Goal: Information Seeking & Learning: Learn about a topic

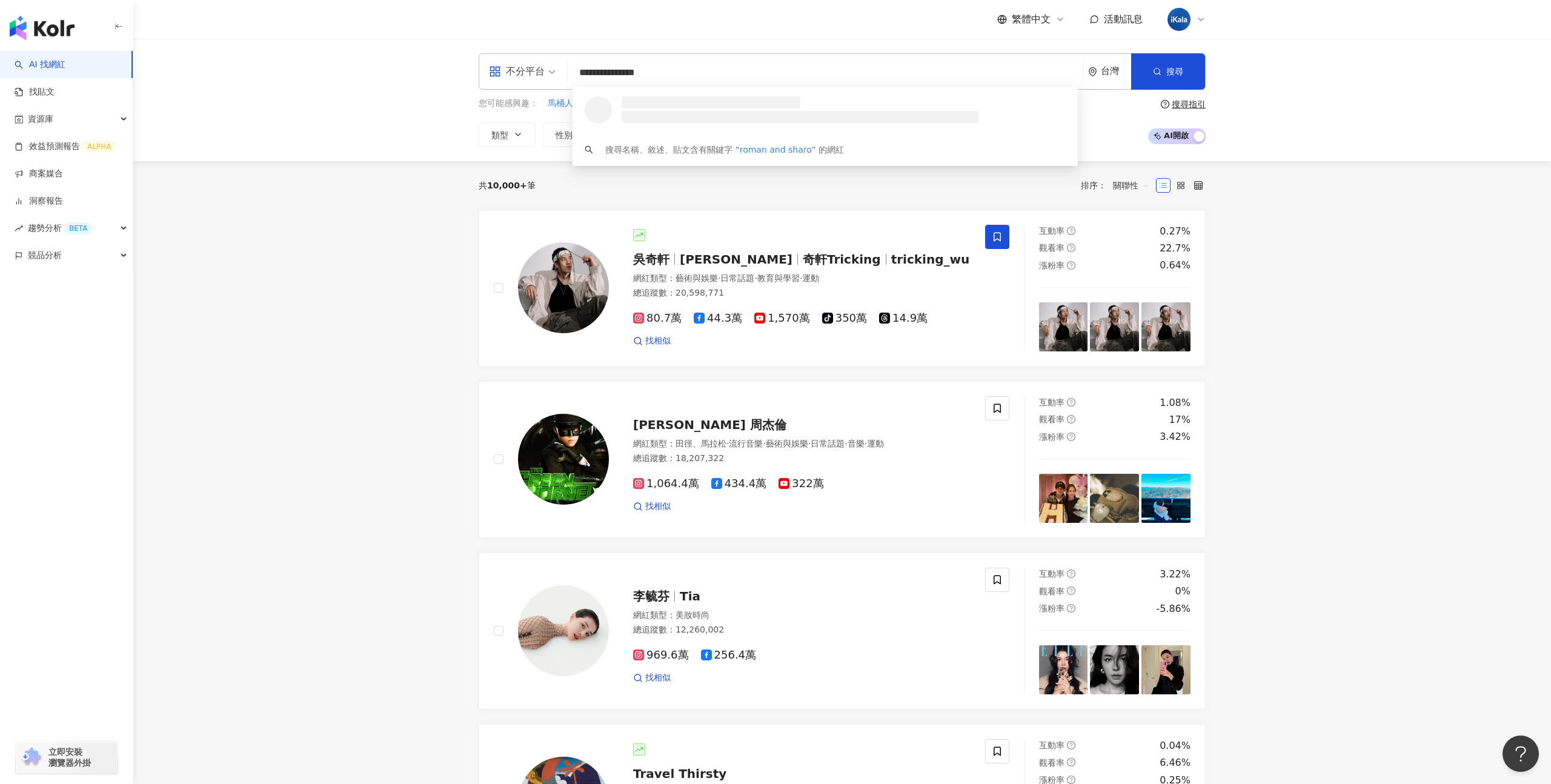
type input "**********"
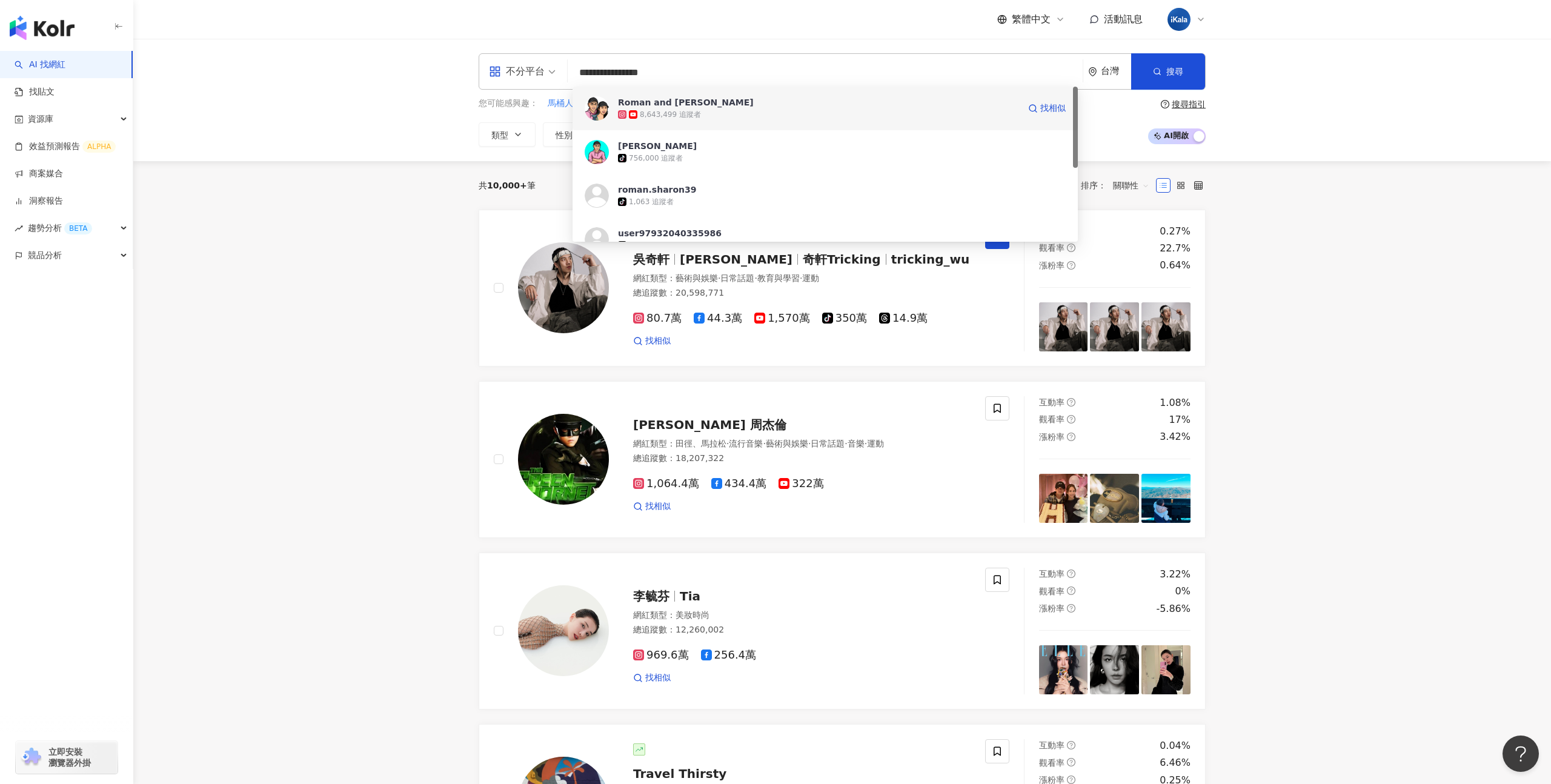
click at [697, 111] on div "8,643,499 追蹤者" at bounding box center [819, 114] width 401 height 12
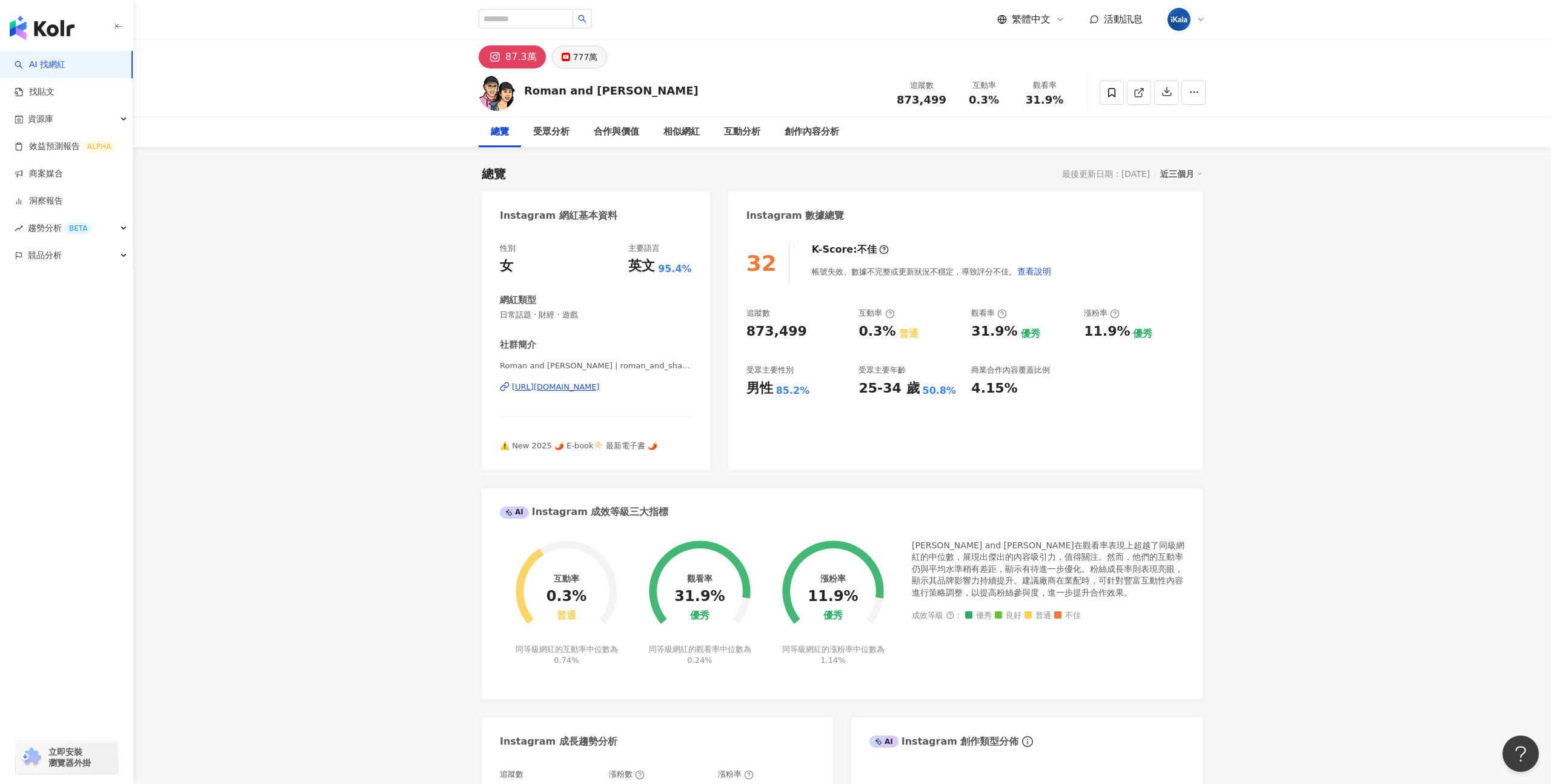
click at [586, 52] on div "777萬" at bounding box center [585, 56] width 25 height 17
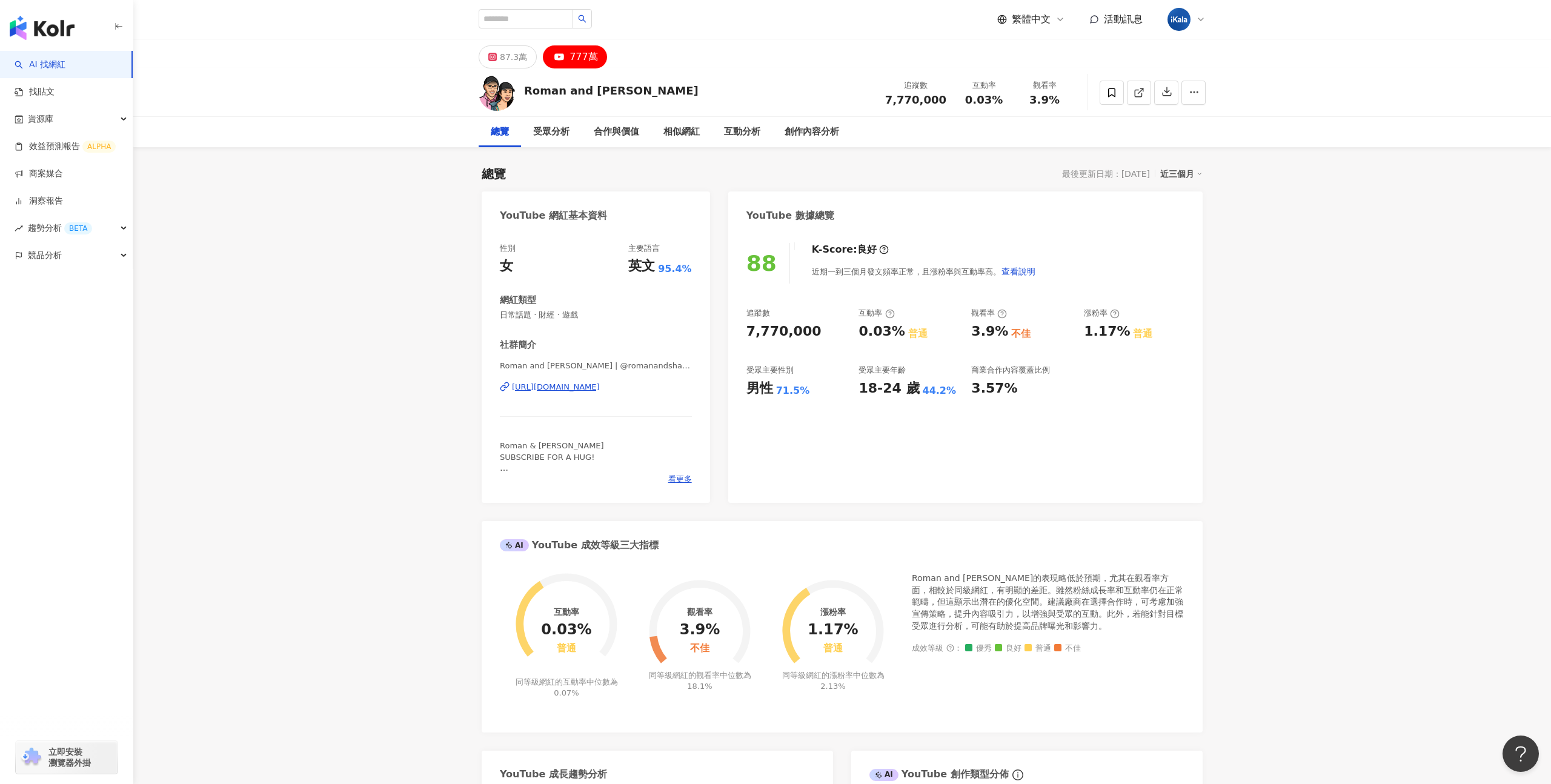
click at [66, 63] on link "AI 找網紅" at bounding box center [40, 65] width 51 height 12
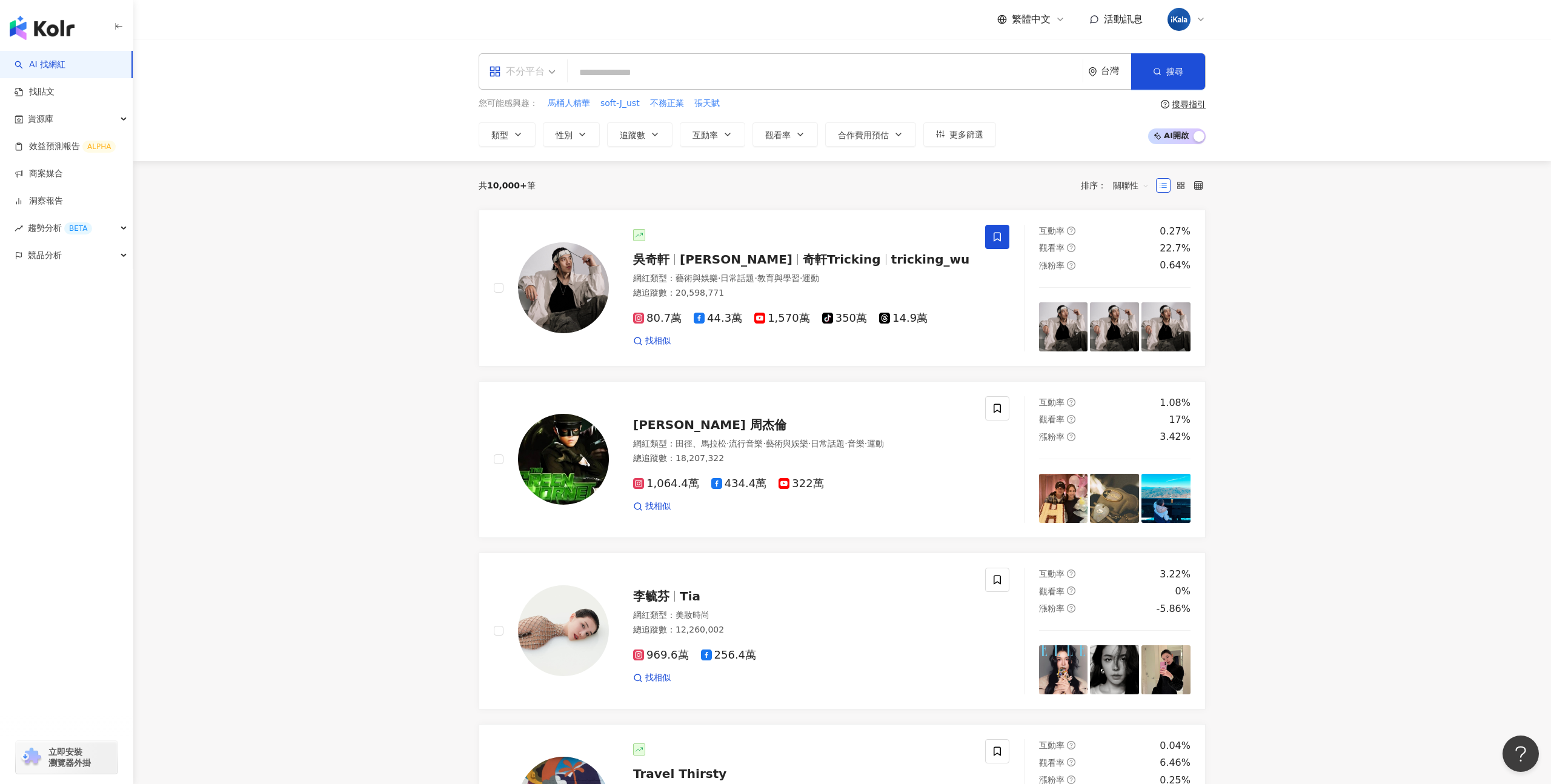
click at [547, 76] on span "不分平台" at bounding box center [522, 71] width 66 height 19
click at [521, 170] on div "YouTube" at bounding box center [526, 172] width 68 height 15
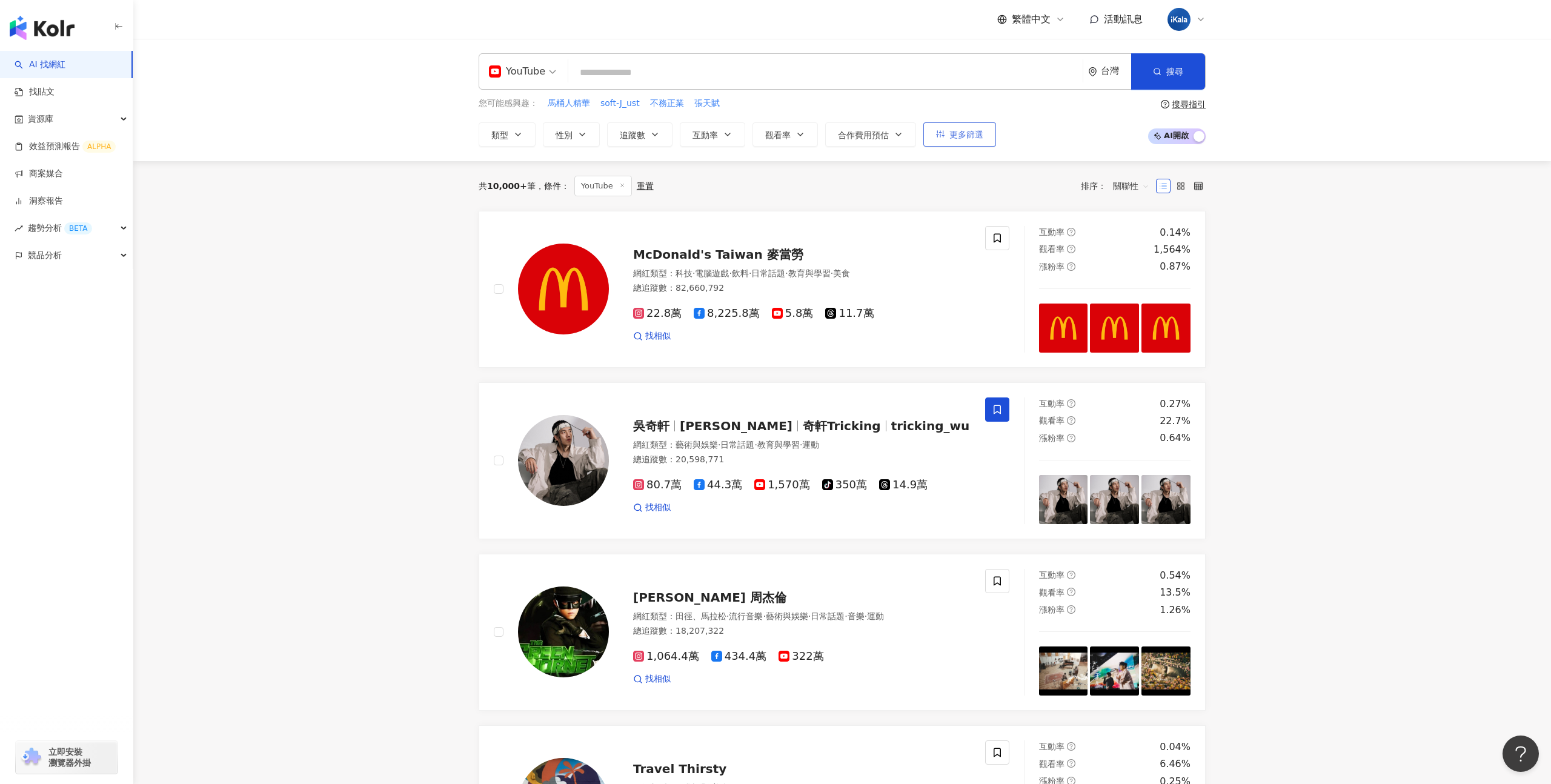
click at [952, 137] on span "更多篩選" at bounding box center [966, 134] width 34 height 10
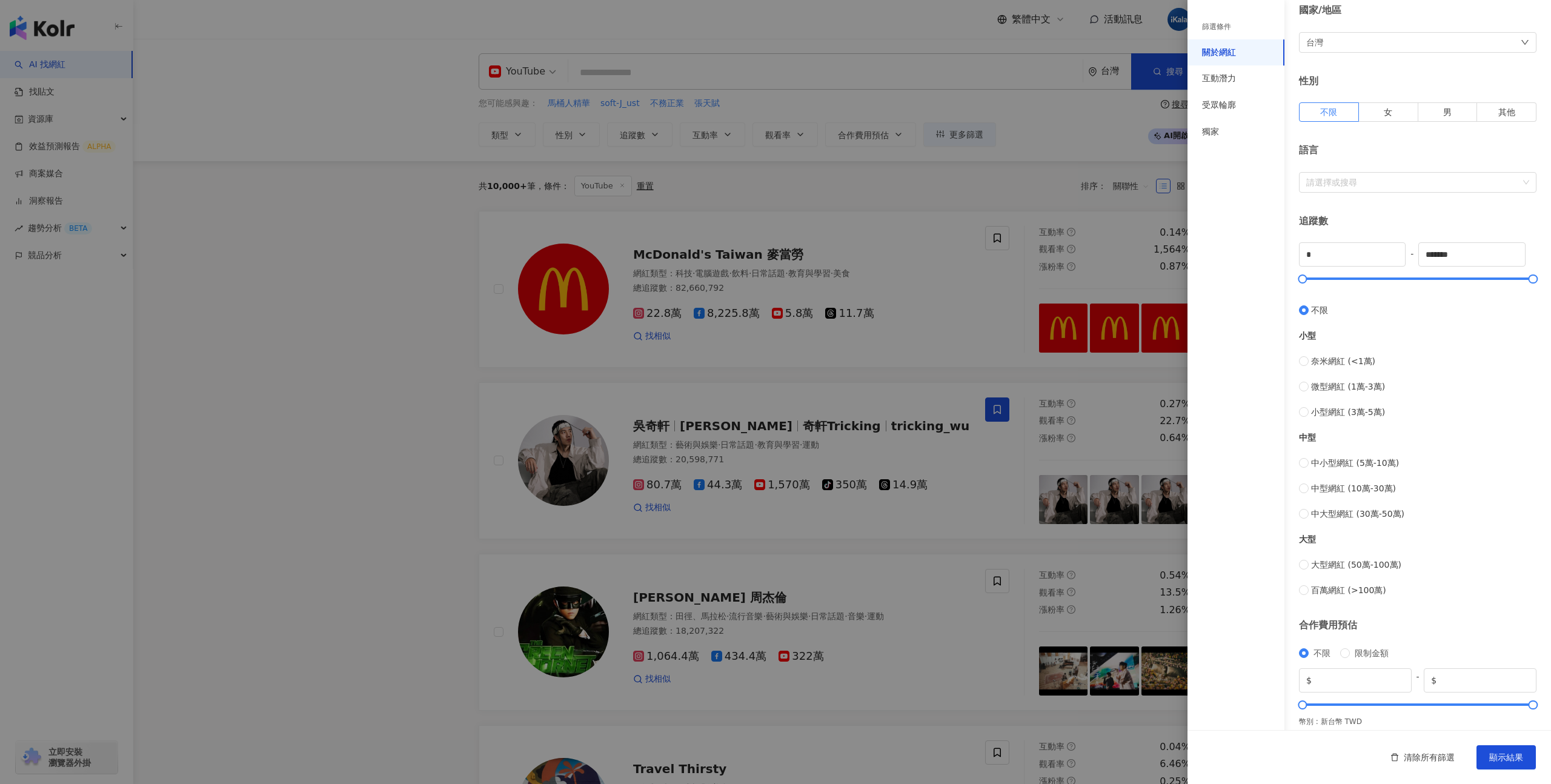
scroll to position [131, 0]
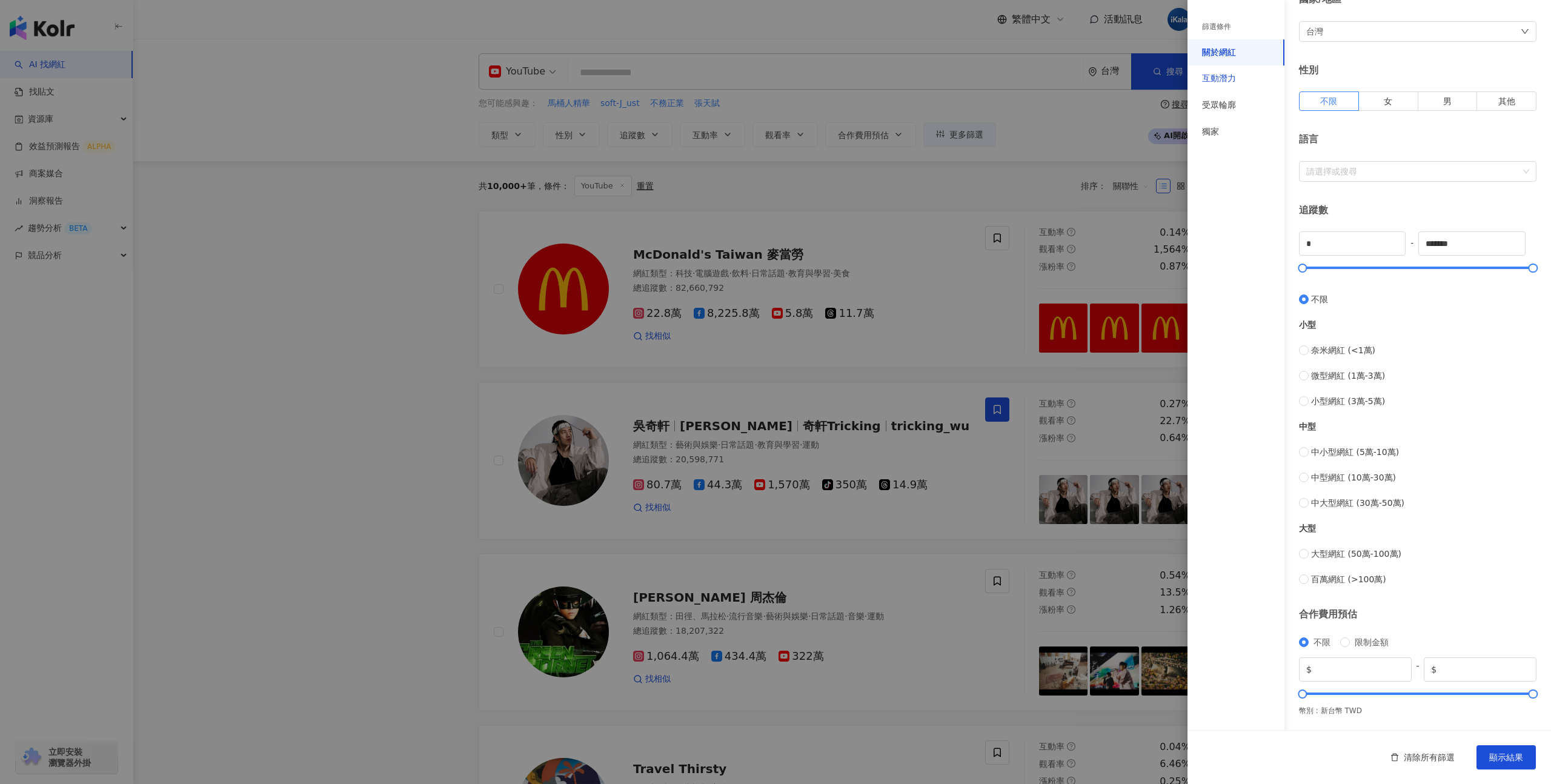
click at [1222, 74] on div "互動潛力" at bounding box center [1219, 78] width 34 height 12
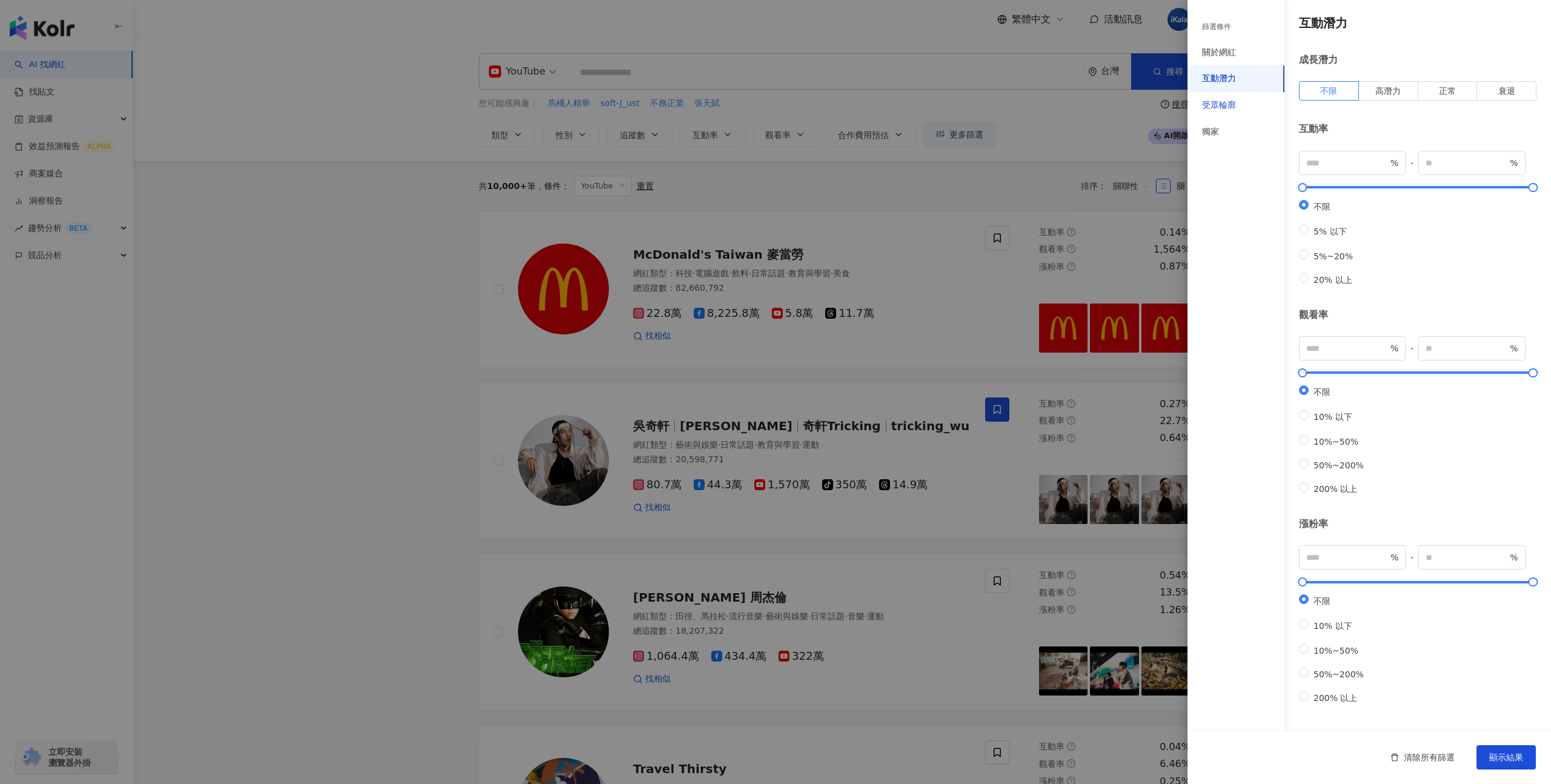
click at [1218, 110] on div "受眾輪廓" at bounding box center [1219, 105] width 34 height 12
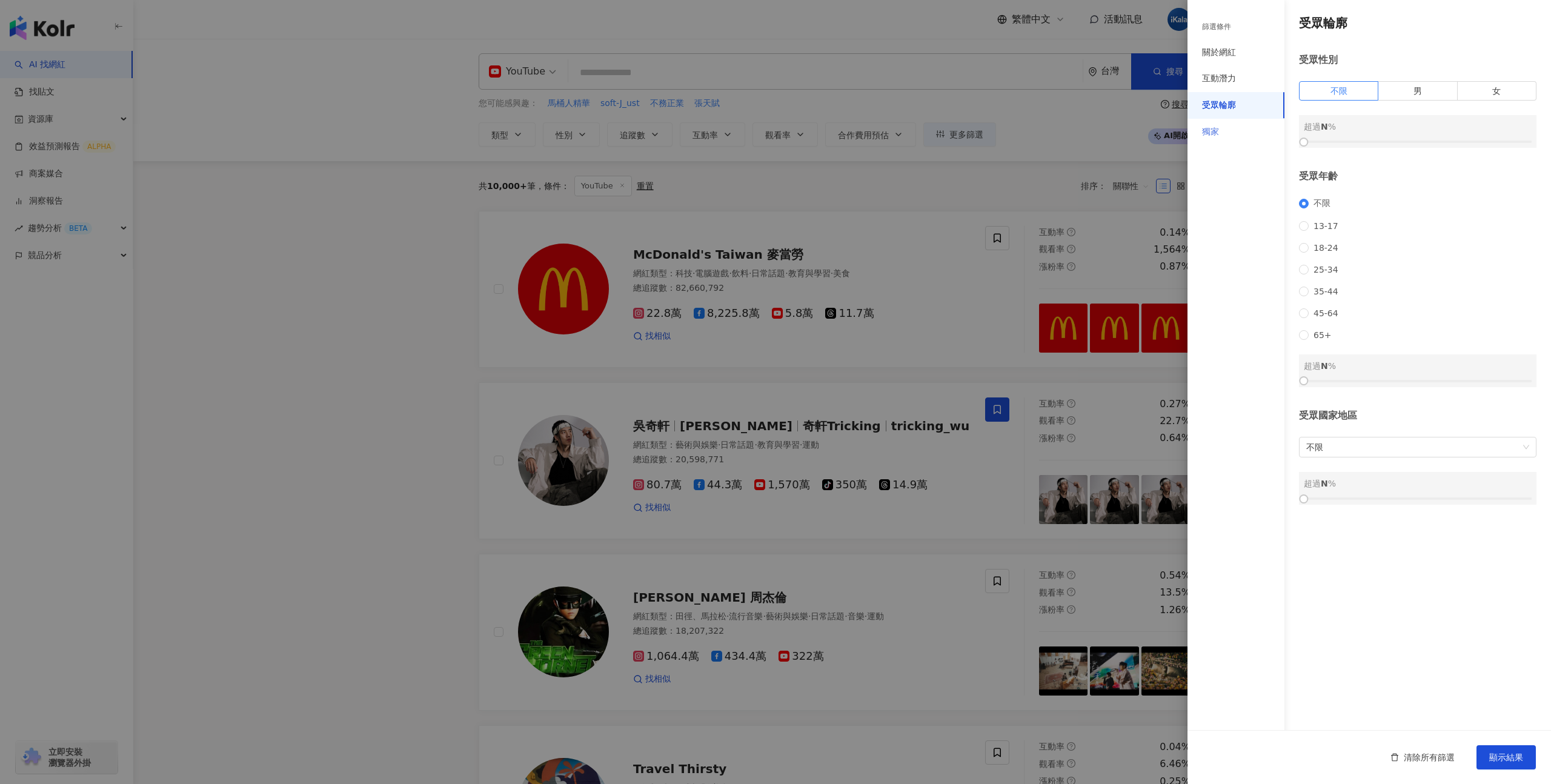
scroll to position [0, 0]
click at [1212, 128] on div "獨家" at bounding box center [1210, 131] width 17 height 12
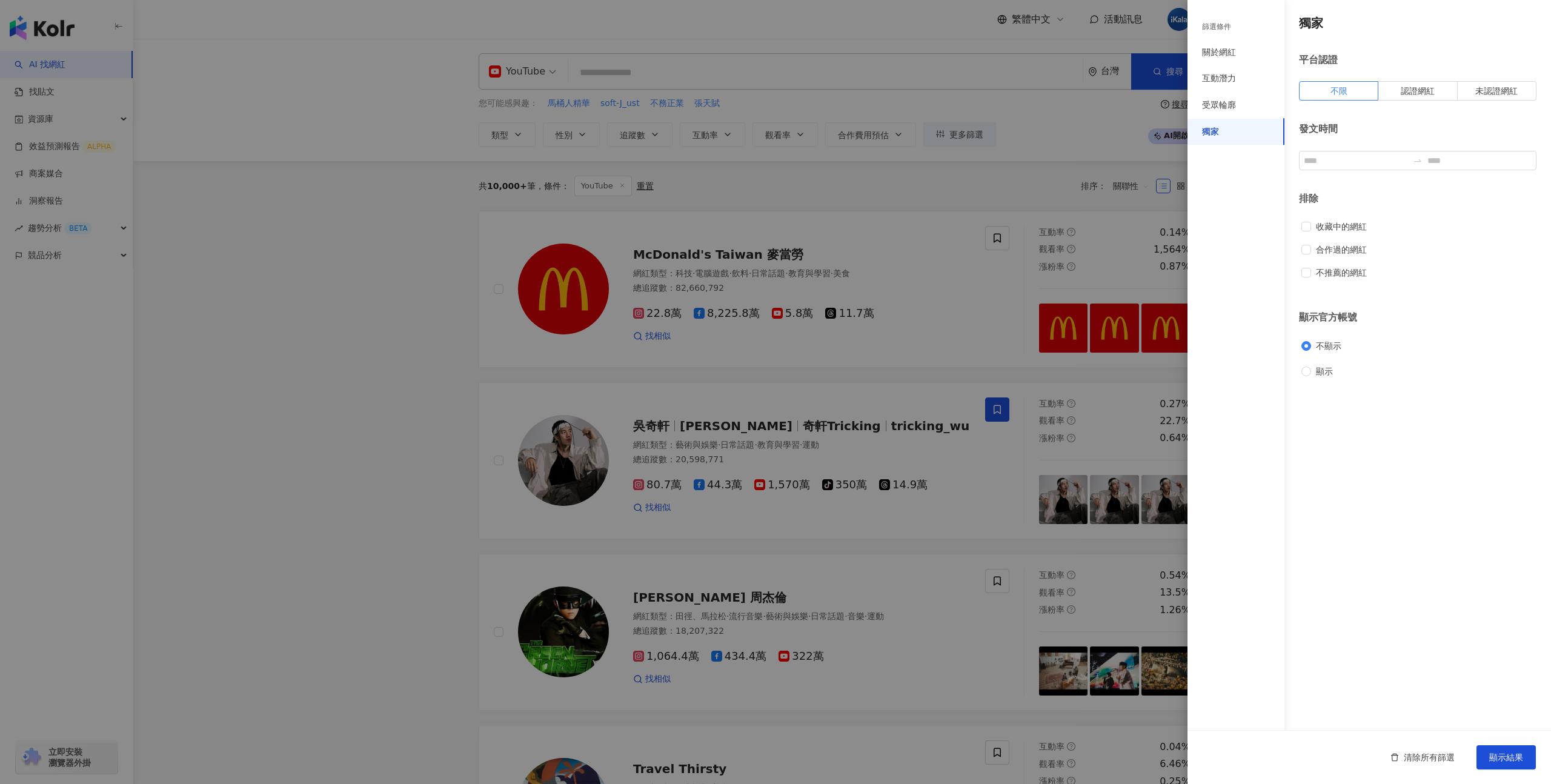
click at [1086, 171] on div at bounding box center [775, 392] width 1551 height 784
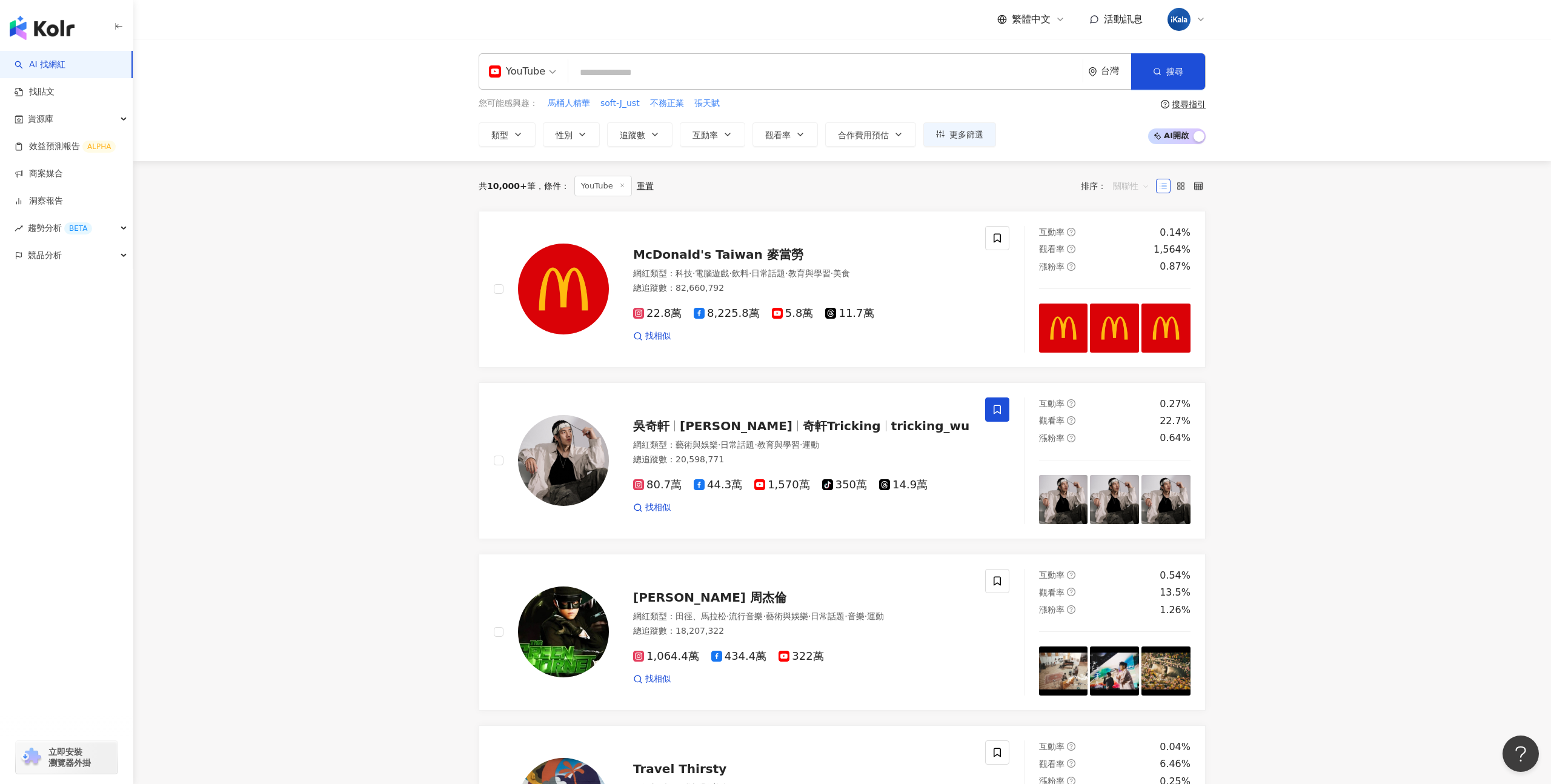
click at [1140, 189] on span "關聯性" at bounding box center [1131, 186] width 36 height 19
click at [975, 188] on div "共 10,000+ 筆 條件 ： YouTube 重置 排序： 關聯性" at bounding box center [842, 186] width 727 height 21
click at [646, 138] on button "追蹤數" at bounding box center [640, 134] width 66 height 25
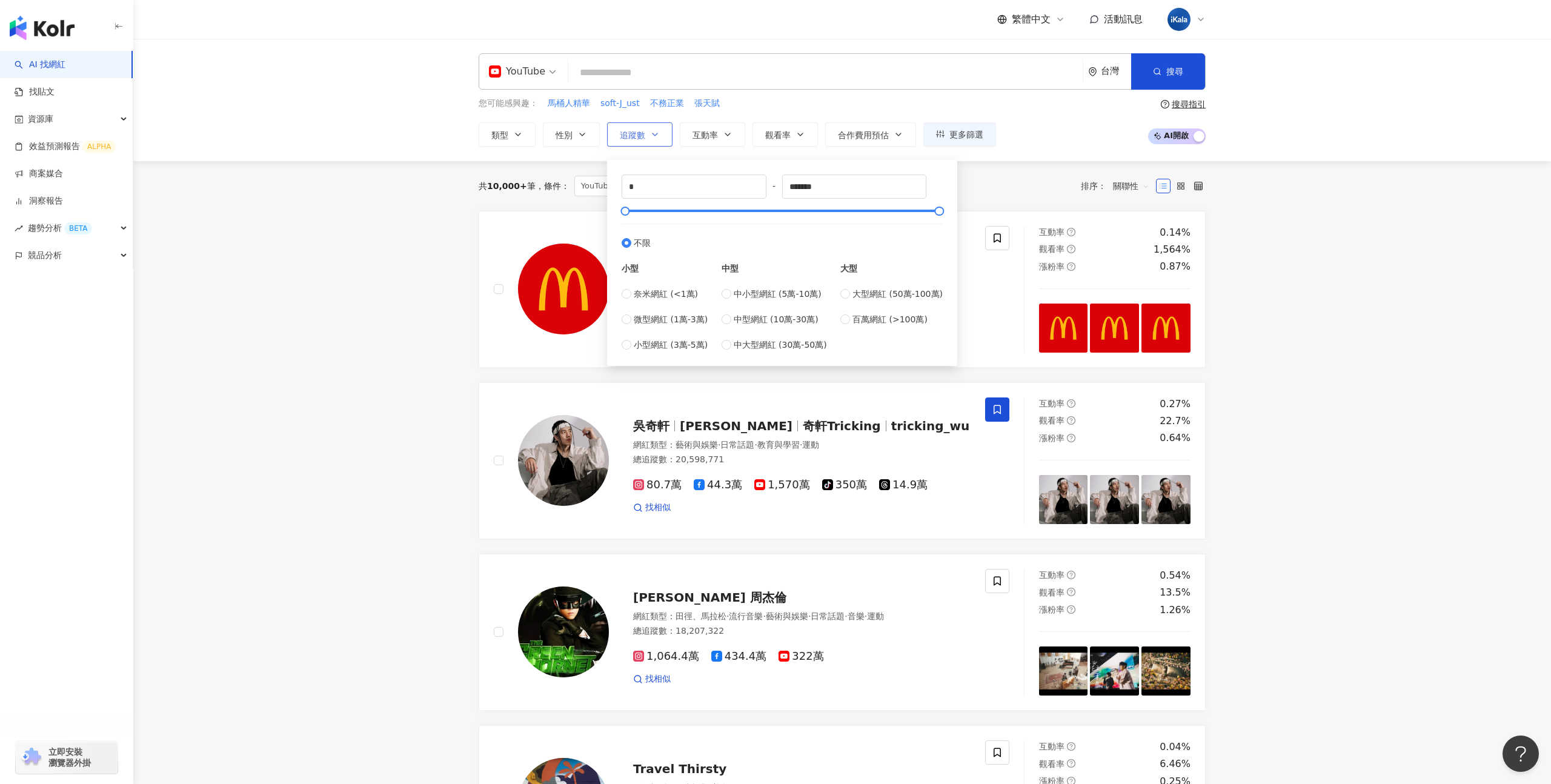
click at [646, 138] on button "追蹤數" at bounding box center [640, 134] width 66 height 25
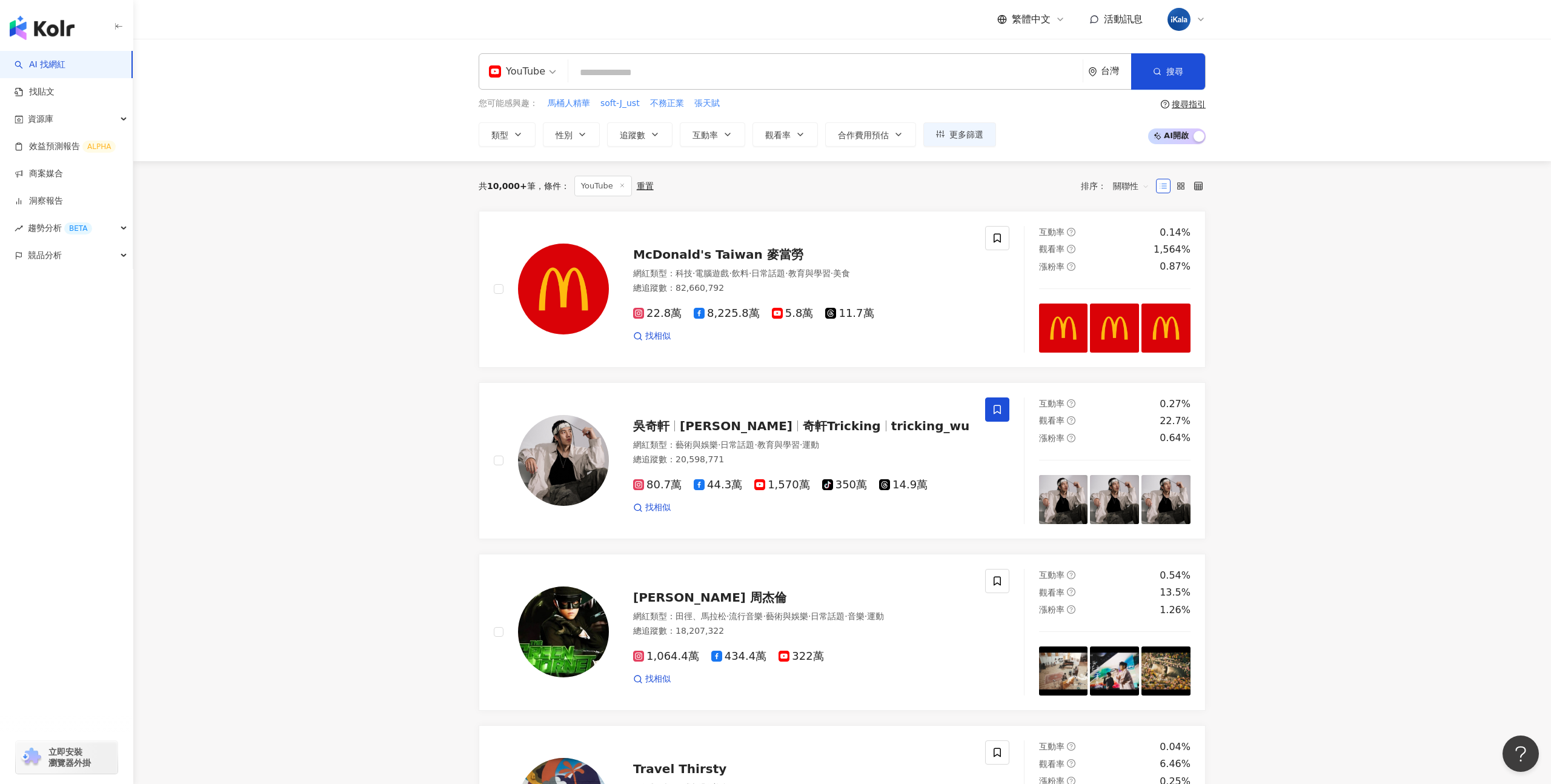
click at [1126, 187] on span "關聯性" at bounding box center [1131, 186] width 36 height 19
click at [1128, 232] on div "追蹤數" at bounding box center [1131, 231] width 30 height 14
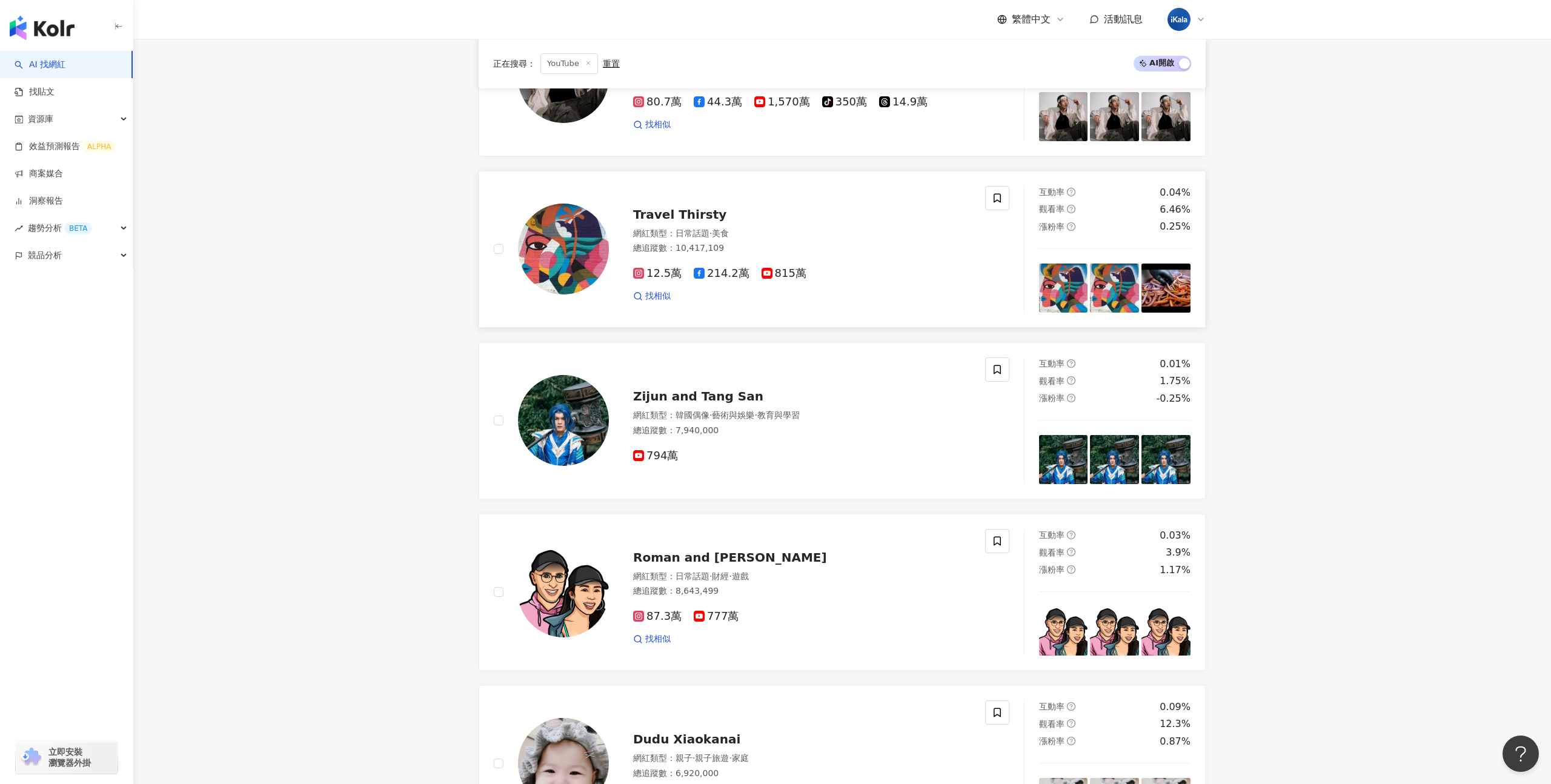
scroll to position [412, 0]
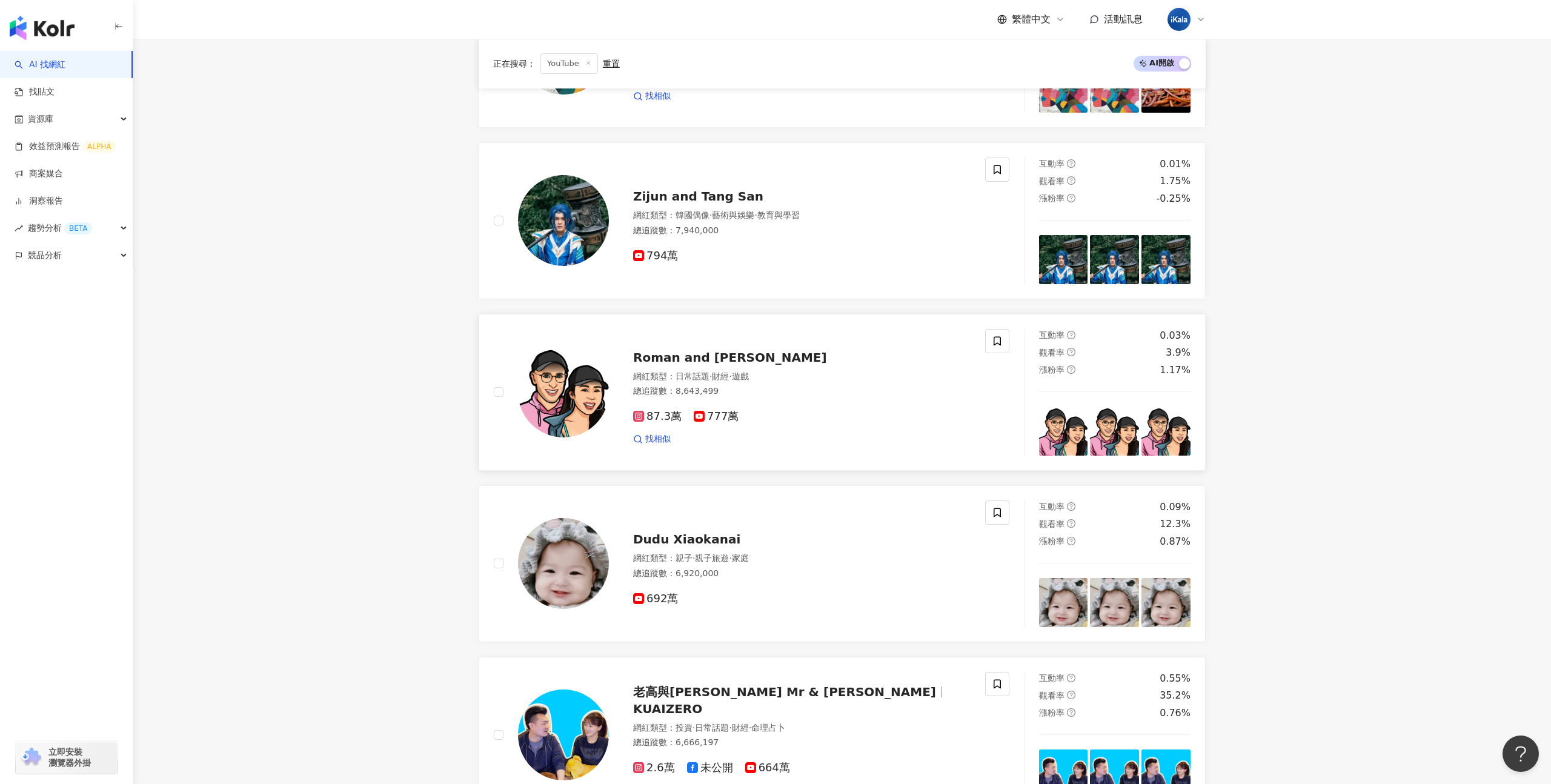
click at [1168, 423] on img at bounding box center [1167, 431] width 49 height 49
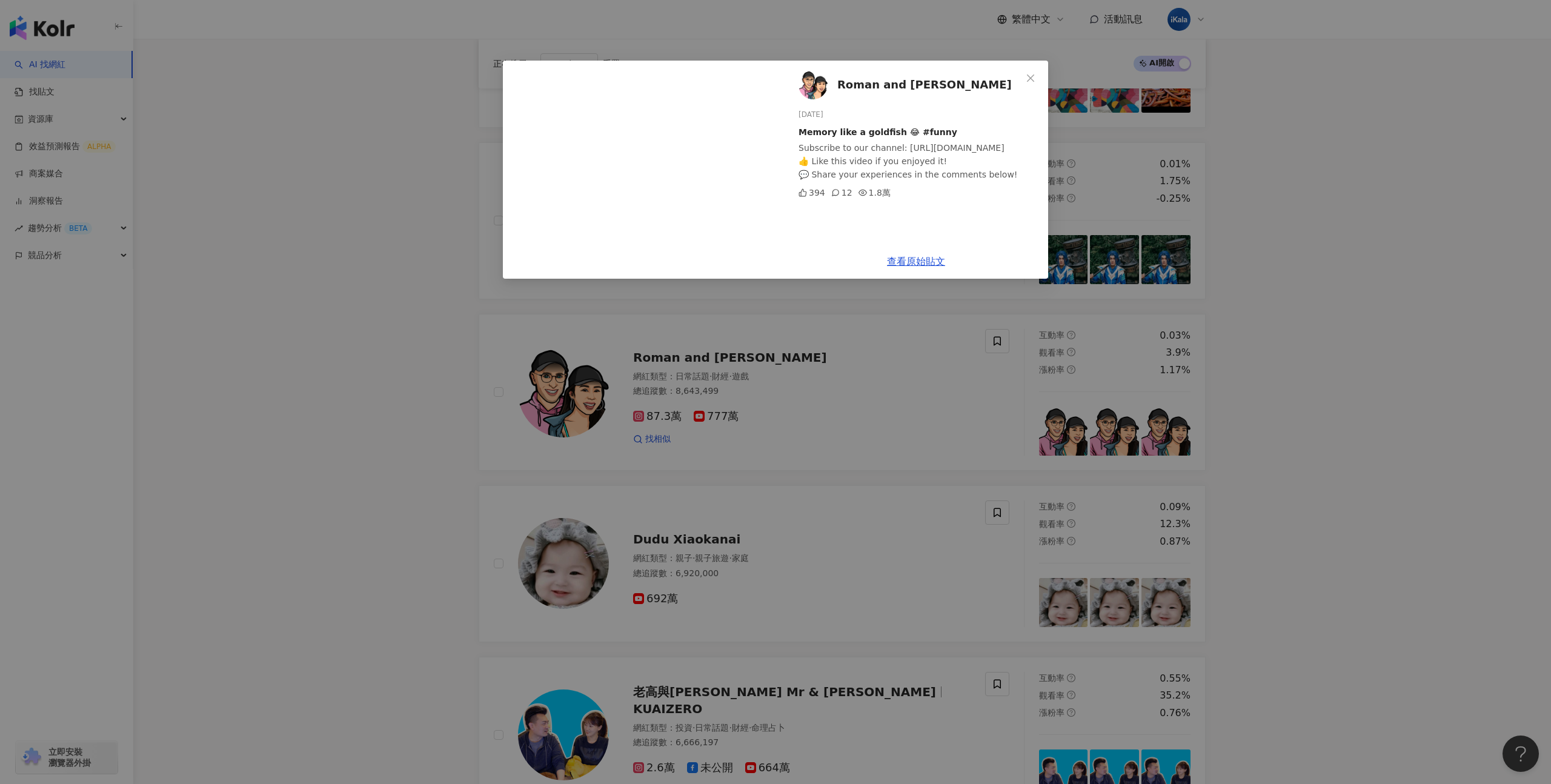
click at [1248, 423] on div "Roman and Sharon 2025/8/12 Memory like a goldfish 😂 #funny Subscribe to our cha…" at bounding box center [775, 392] width 1551 height 784
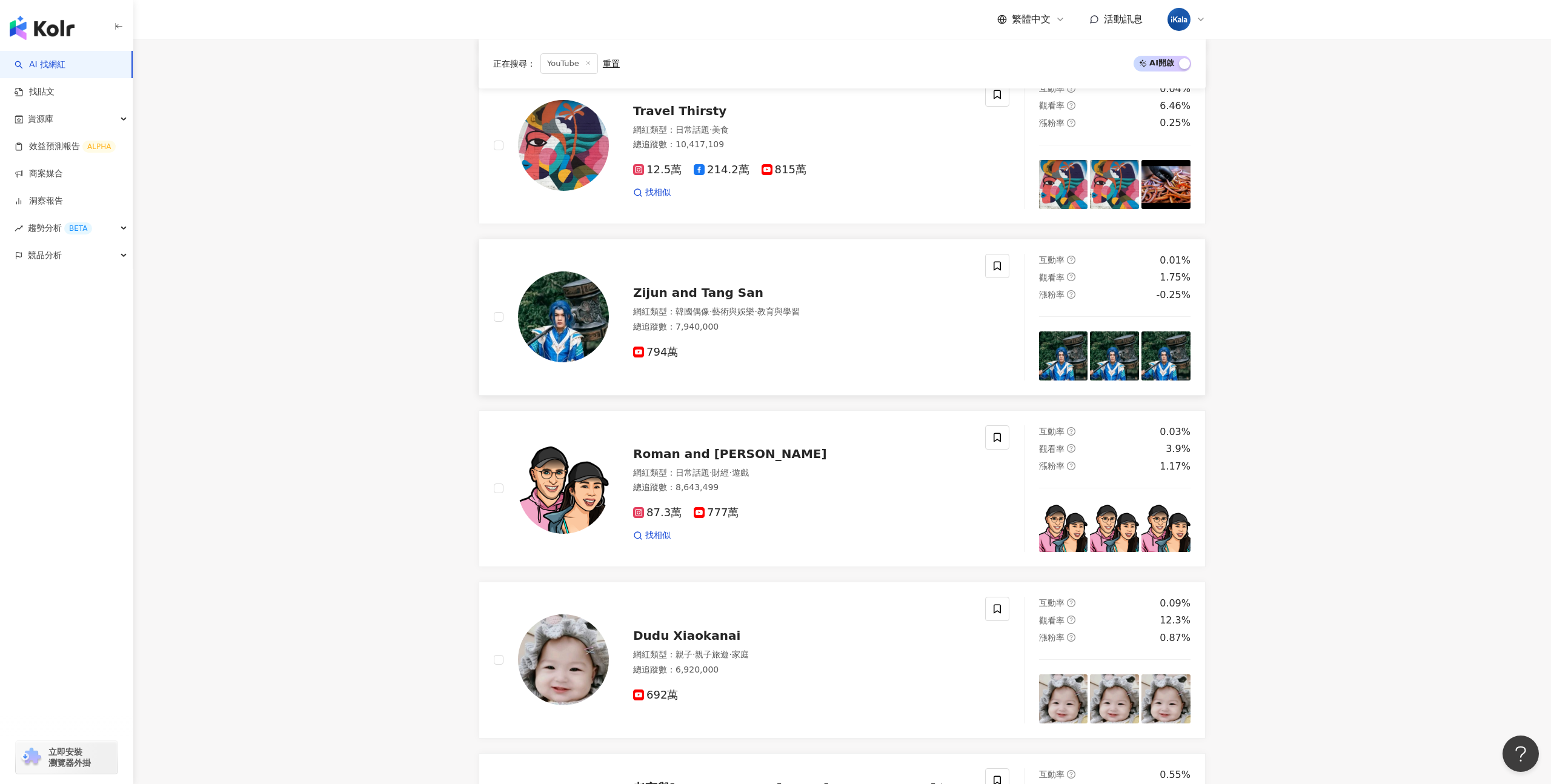
scroll to position [314, 0]
click at [1058, 363] on img at bounding box center [1064, 357] width 49 height 49
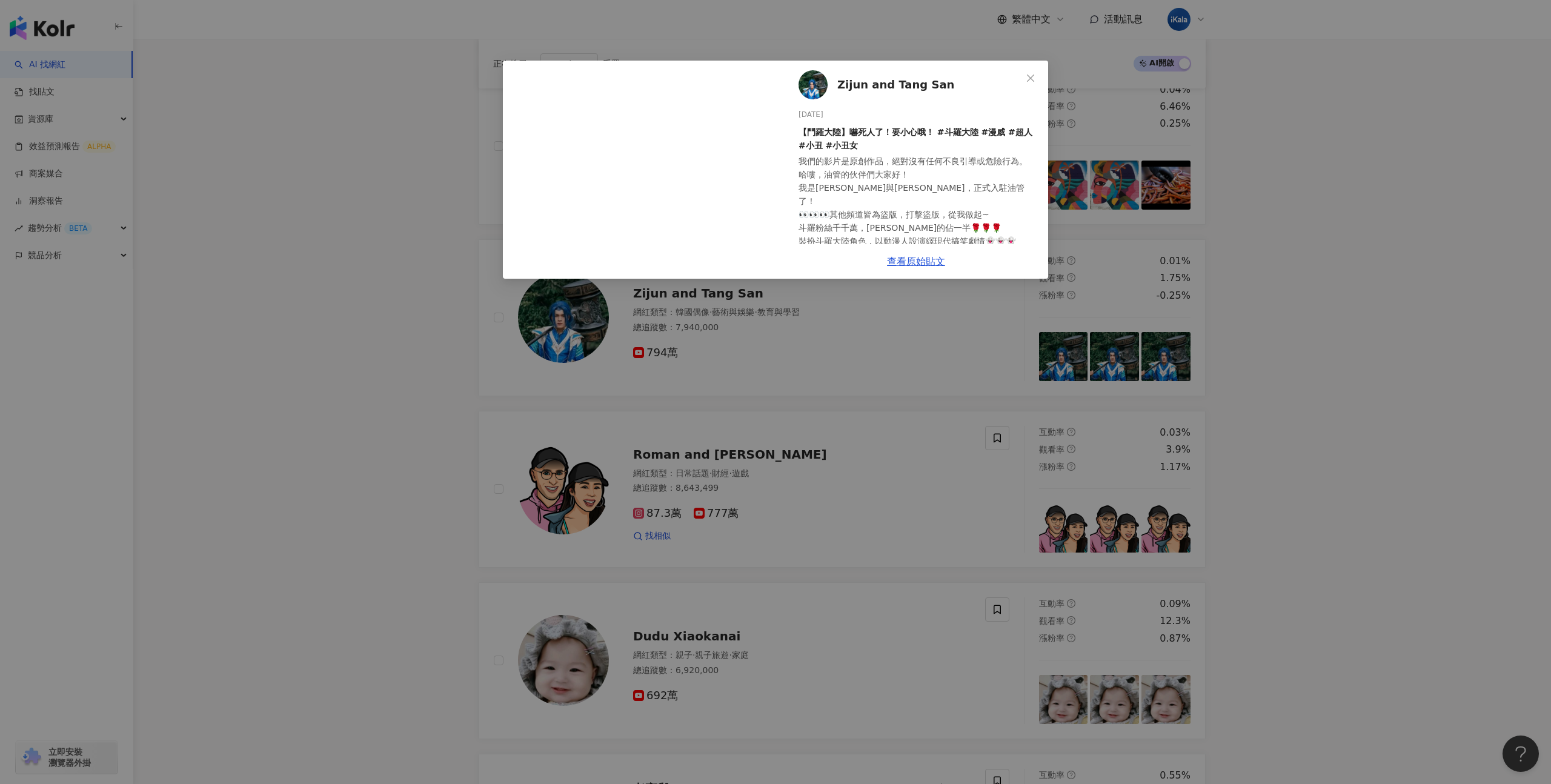
click at [1266, 354] on div "Zijun and Tang San 2025/8/13 【鬥羅大陸】嚇死人了！要小心哦！ #斗羅大陸 #漫威 #超人 #小丑 #小丑女 我們的影片是原創作品…" at bounding box center [775, 392] width 1551 height 784
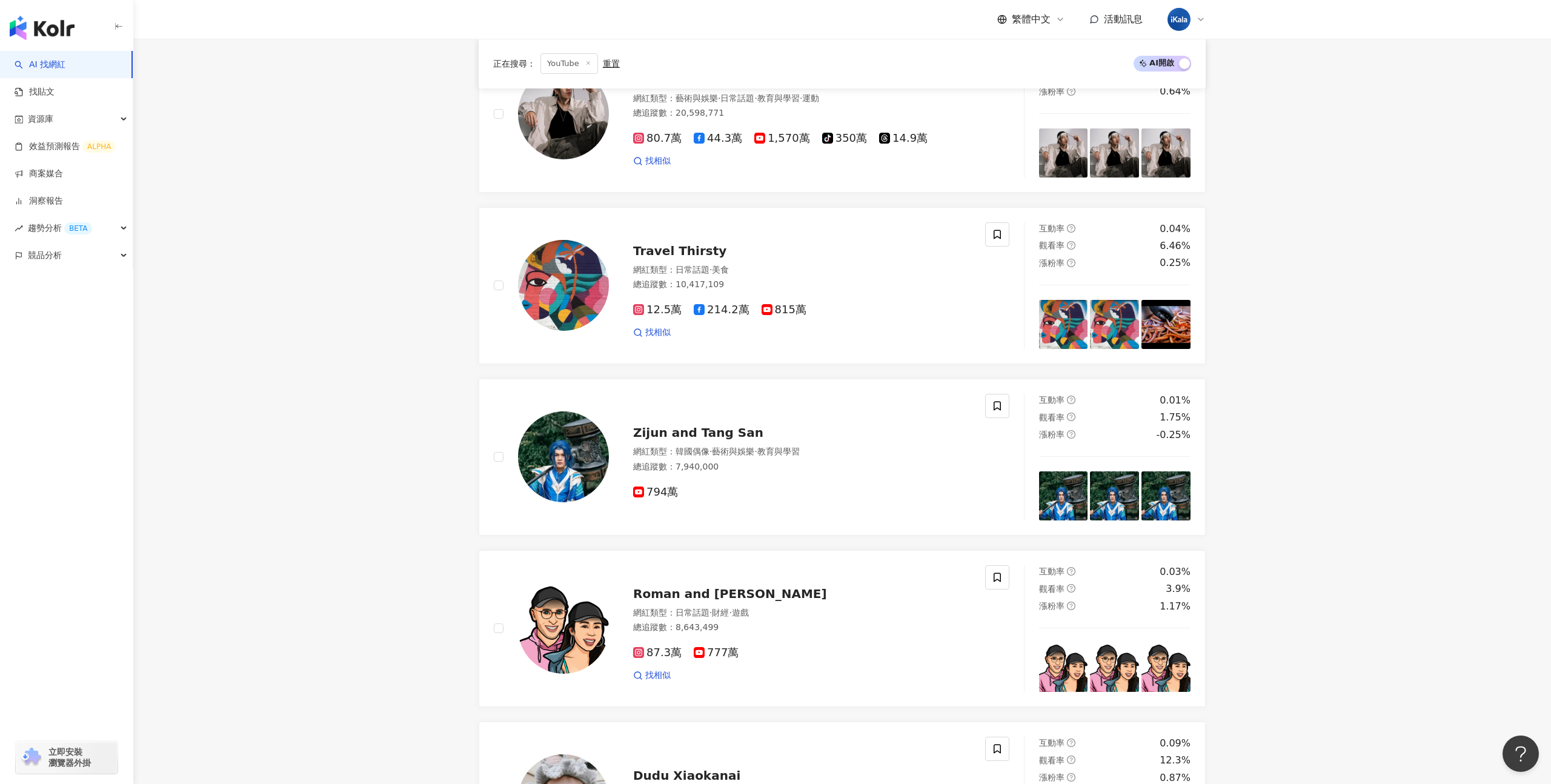
scroll to position [169, 0]
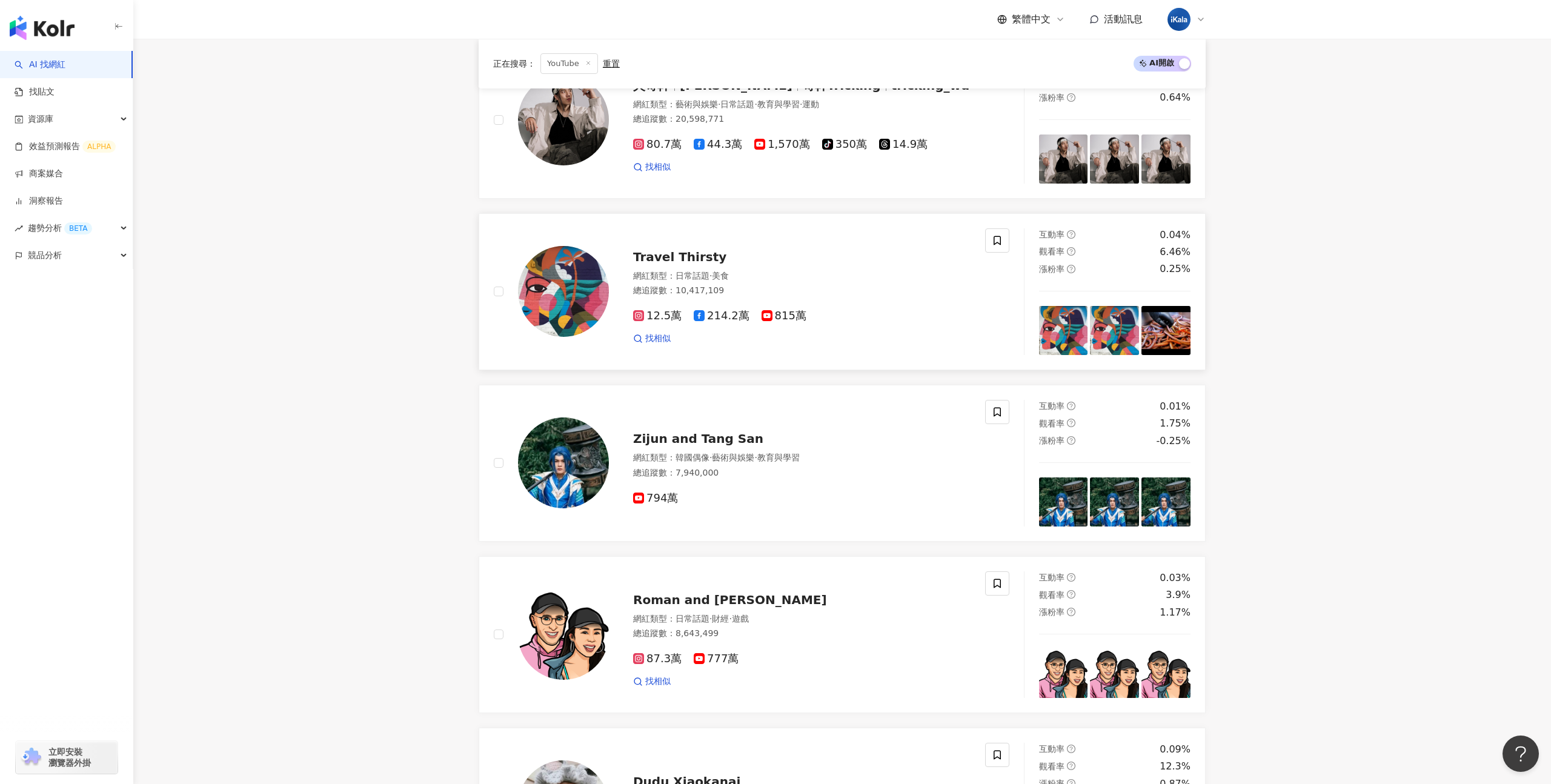
click at [1121, 331] on img at bounding box center [1115, 331] width 49 height 49
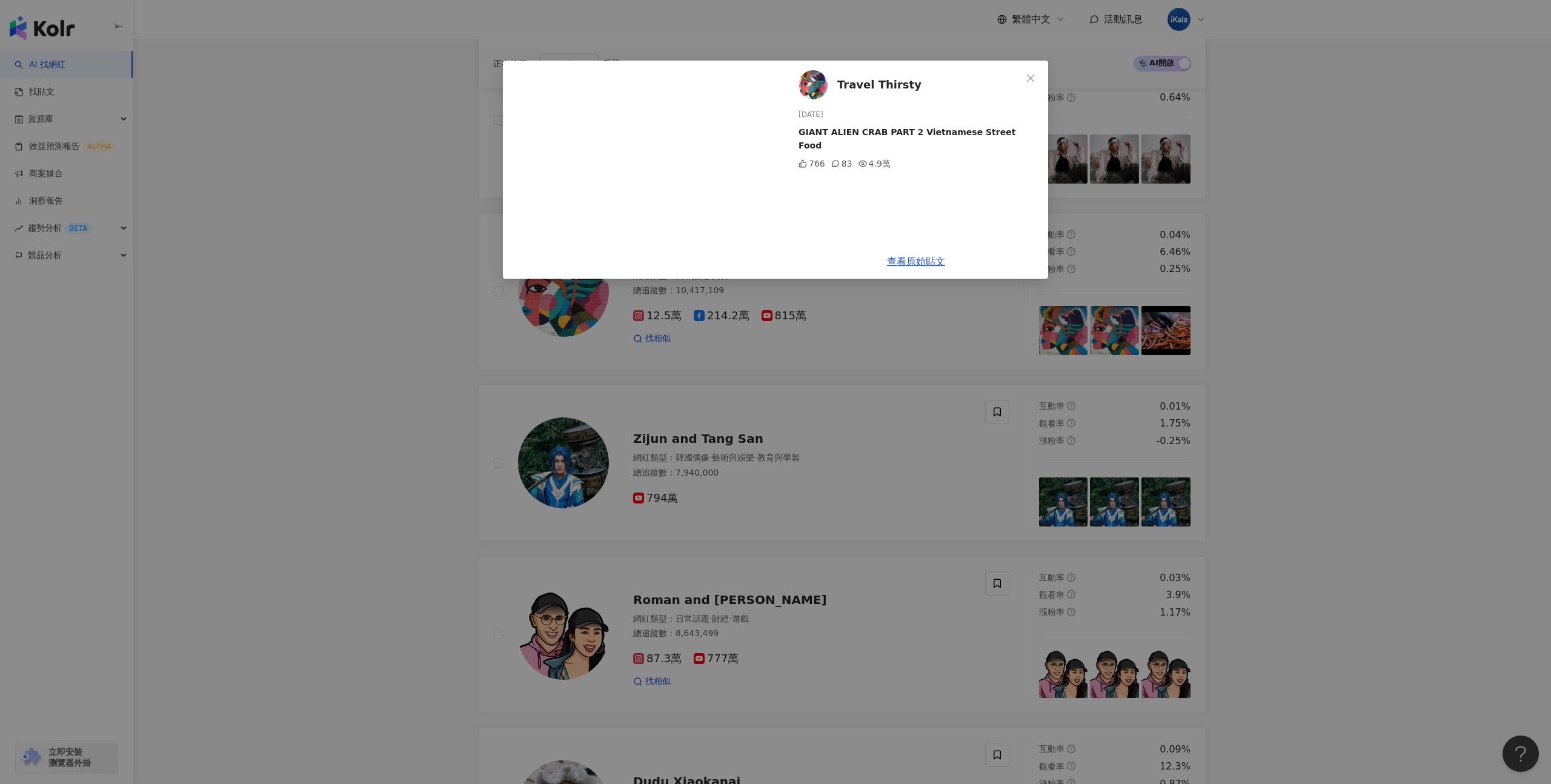
click at [1237, 329] on div "Travel Thirsty 2025/8/1 GIANT ALIEN CRAB PART 2 Vietnamese Street Food 766 83 4…" at bounding box center [775, 392] width 1551 height 784
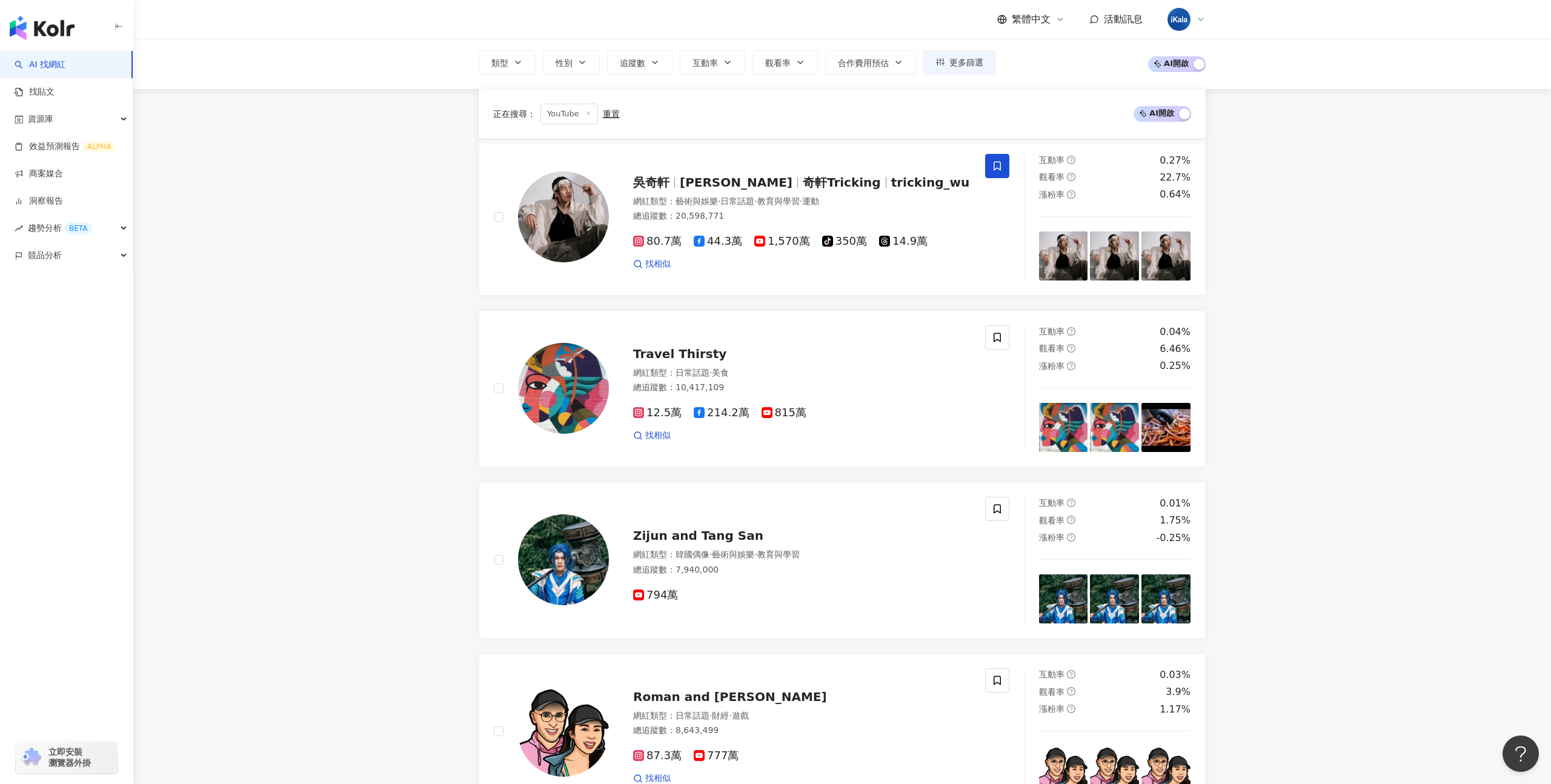
scroll to position [589, 0]
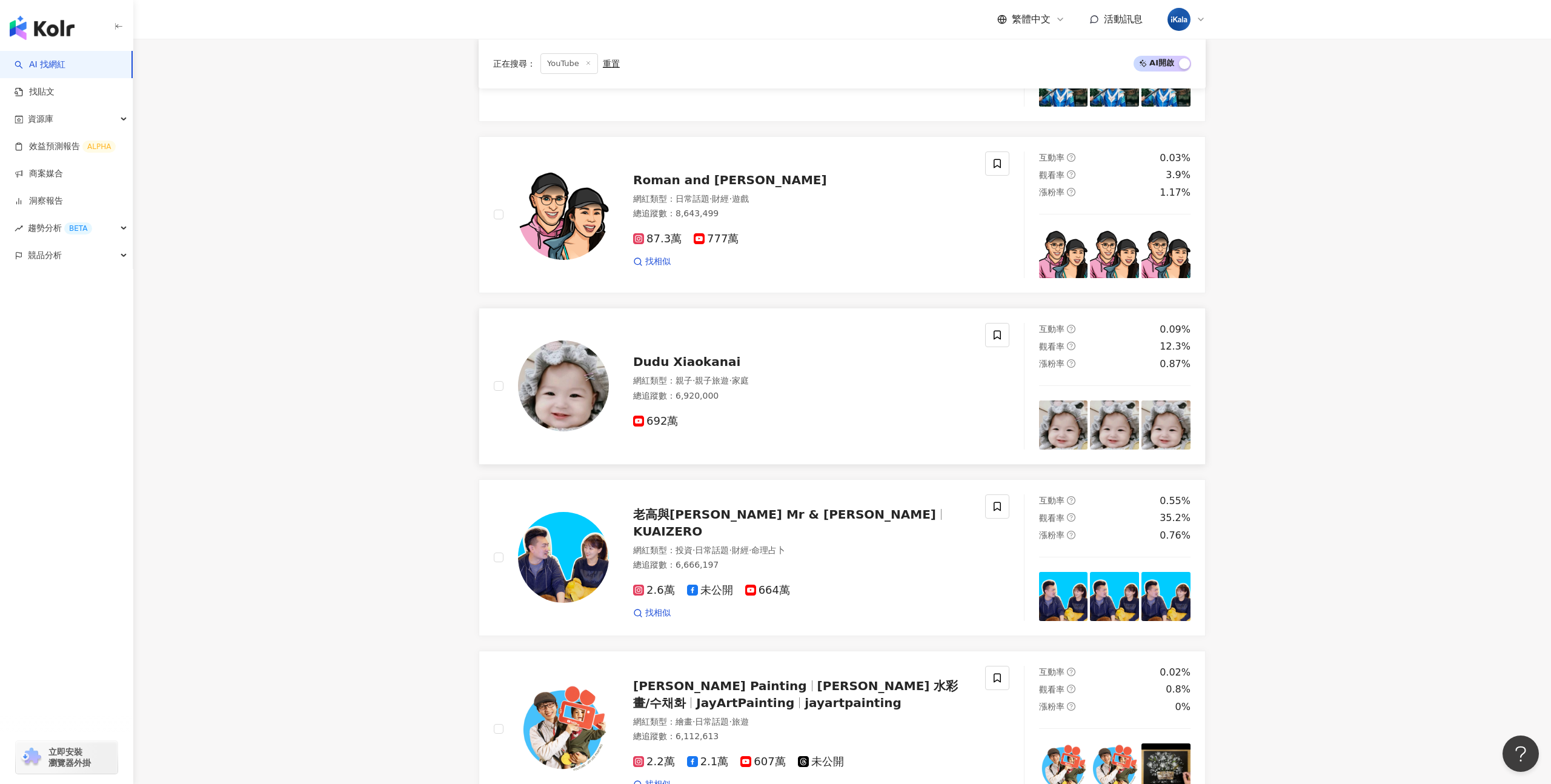
click at [1130, 440] on img at bounding box center [1115, 425] width 49 height 49
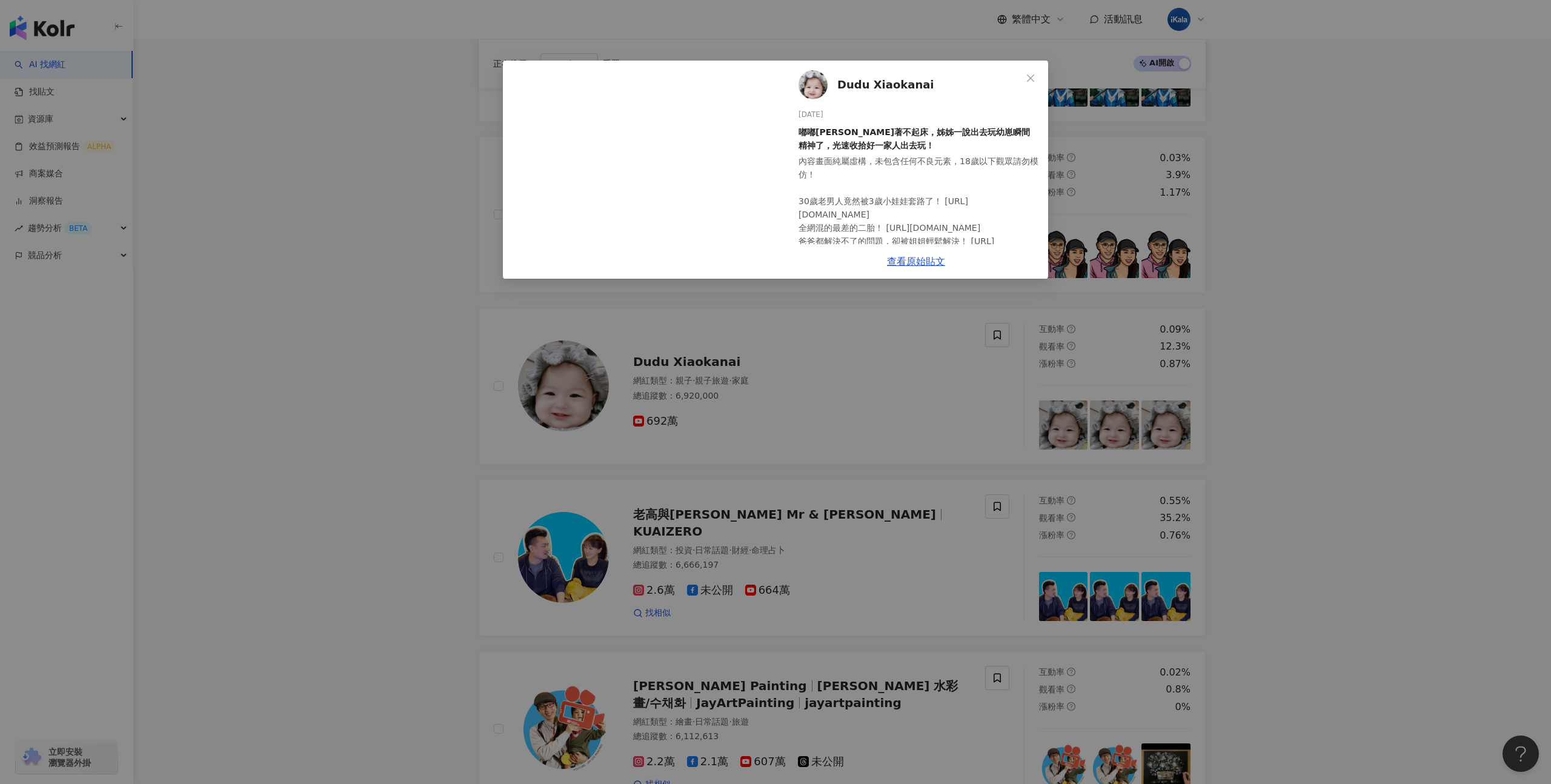
click at [1282, 424] on div "Dudu Xiaokanai 2025/8/14 嘟嘟賴著不起床，姊姊一說出去玩幼崽瞬間精神了，光速收拾好一家人出去玩！ 39 1 3,386 查看原始貼文" at bounding box center [775, 392] width 1551 height 784
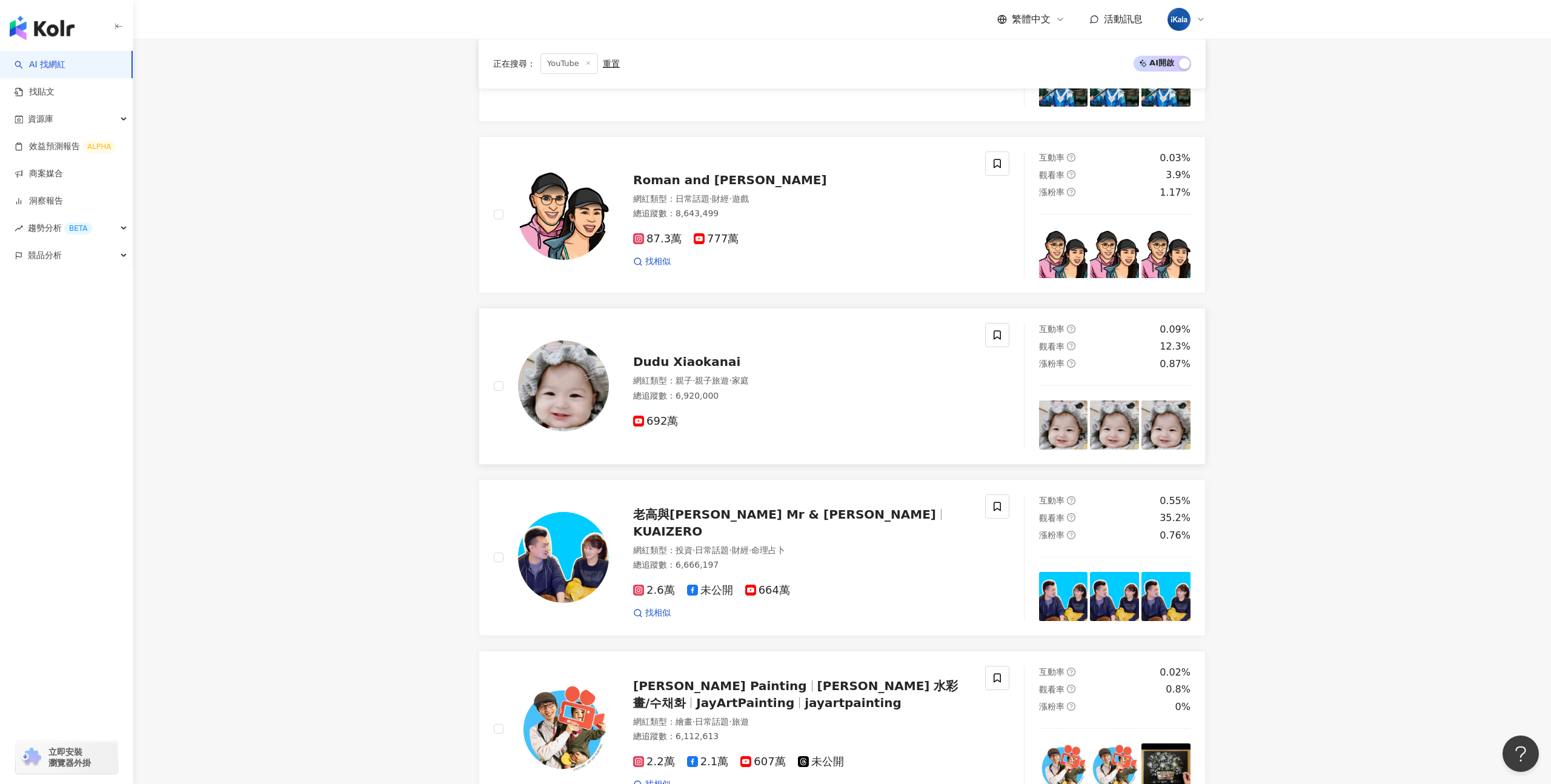
click at [1066, 424] on img at bounding box center [1064, 425] width 49 height 49
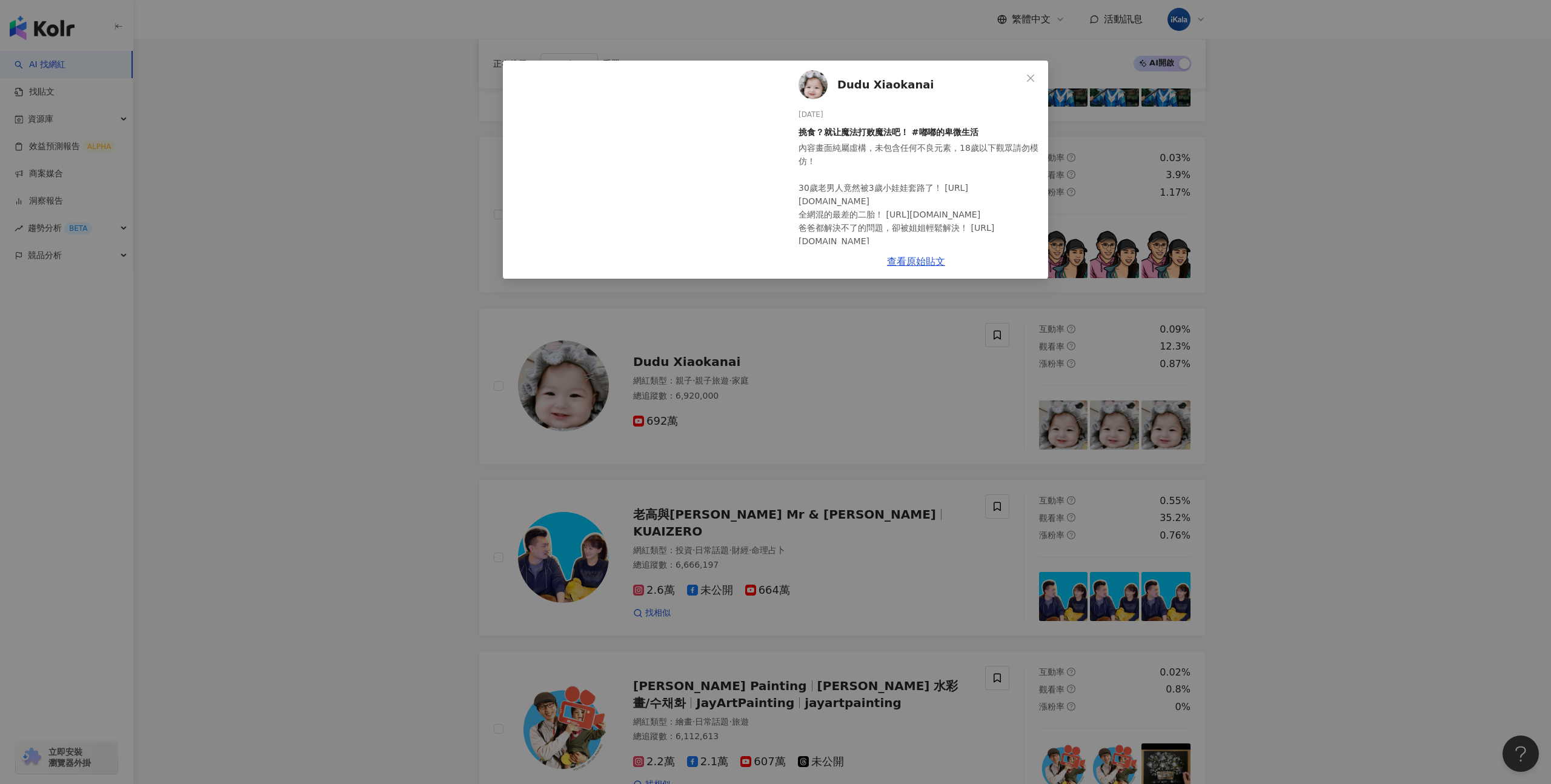
click at [1175, 426] on div "Dudu Xiaokanai 2025/8/14 挑食？就让魔法打败魔法吧！ #嘟嘟的卑微生活 27 1,634 查看原始貼文" at bounding box center [775, 392] width 1551 height 784
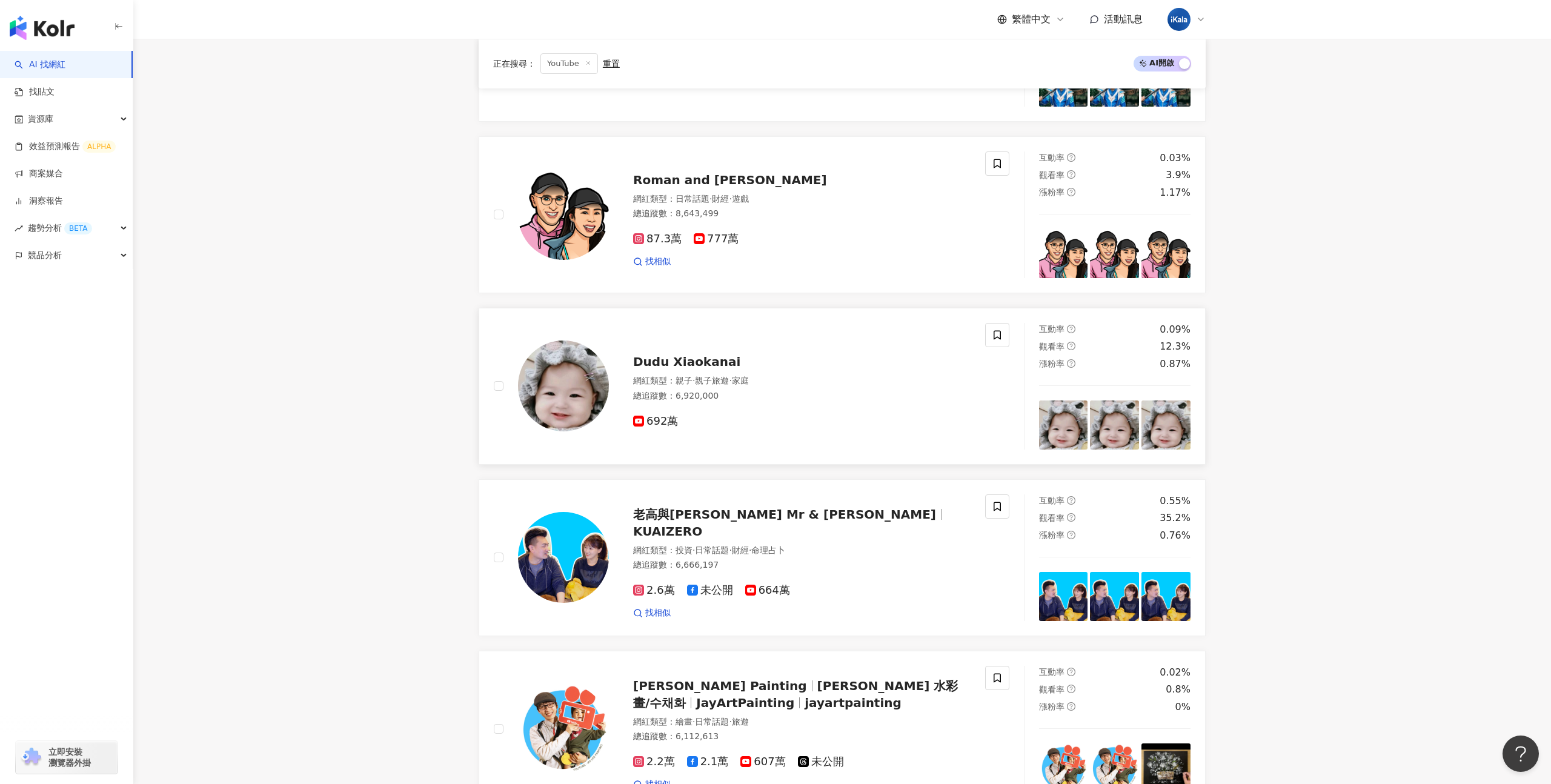
click at [1172, 426] on img at bounding box center [1167, 425] width 49 height 49
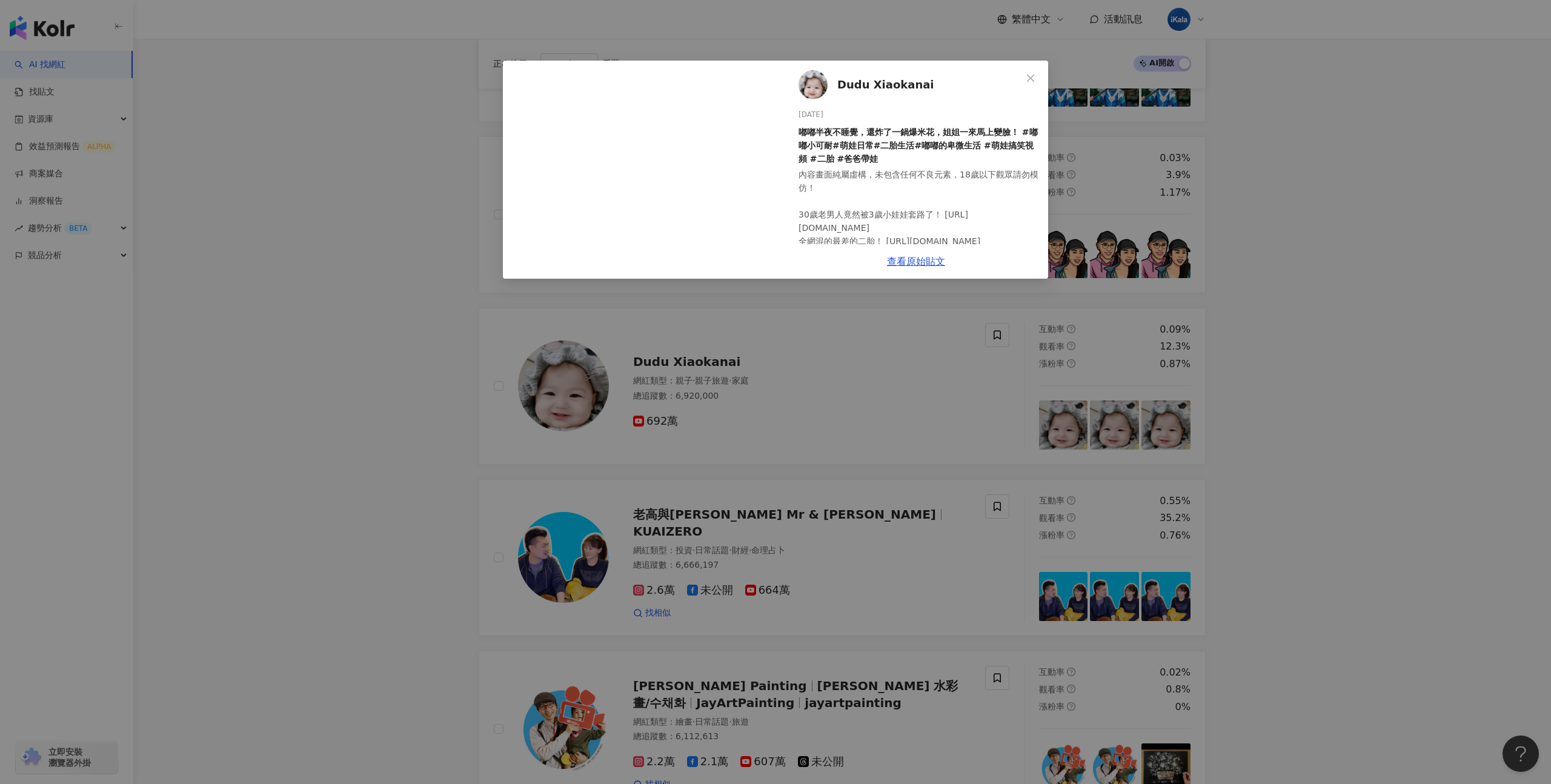
click at [1260, 424] on div "Dudu Xiaokanai 2025/8/14 嘟嘟半夜不睡覺，還炸了一鍋爆米花，姐姐一來馬上變臉！ #嘟嘟小可耐#萌娃日常#二胎生活#嘟嘟的卑微生活 #萌…" at bounding box center [775, 392] width 1551 height 784
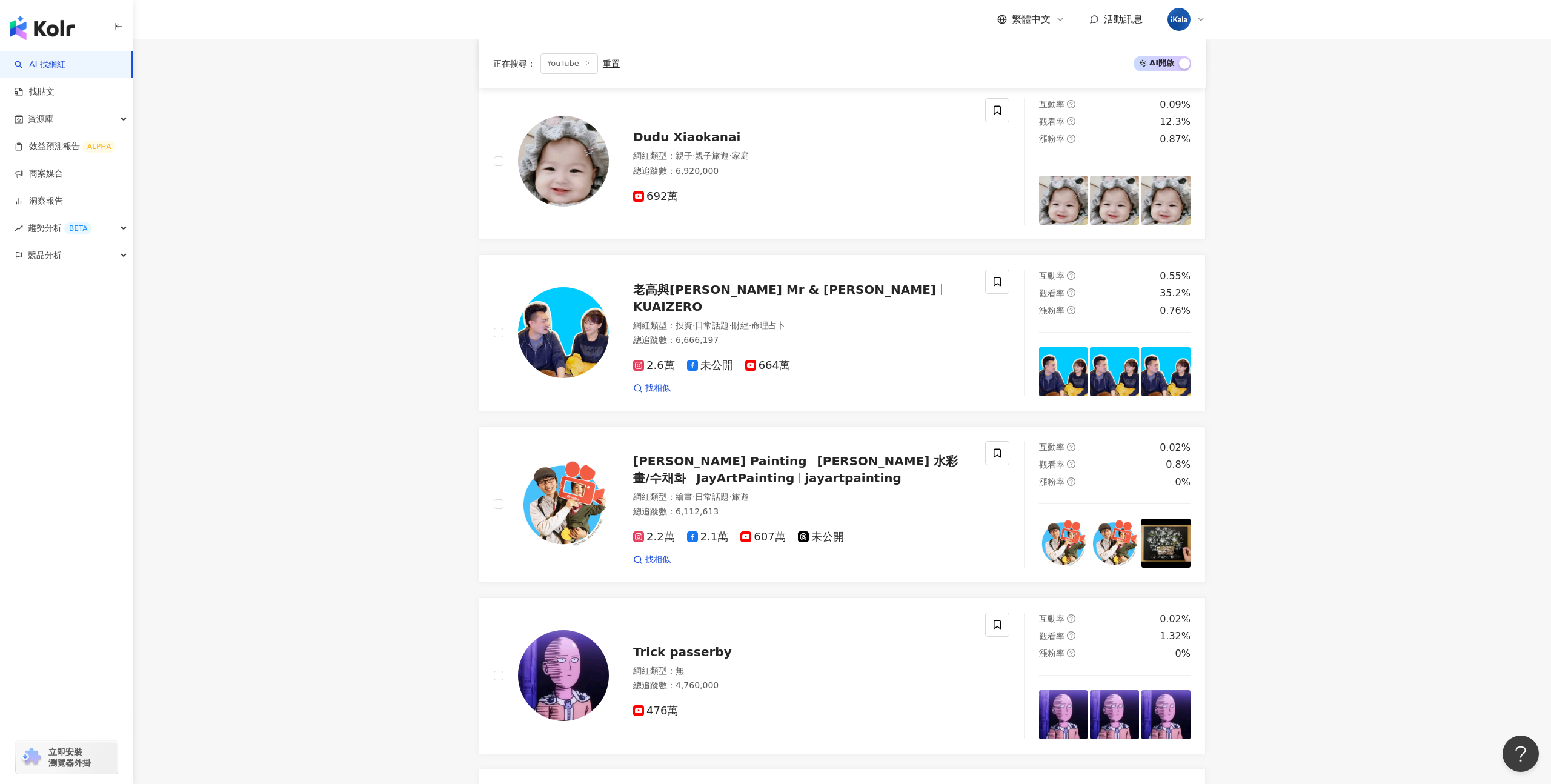
scroll to position [966, 0]
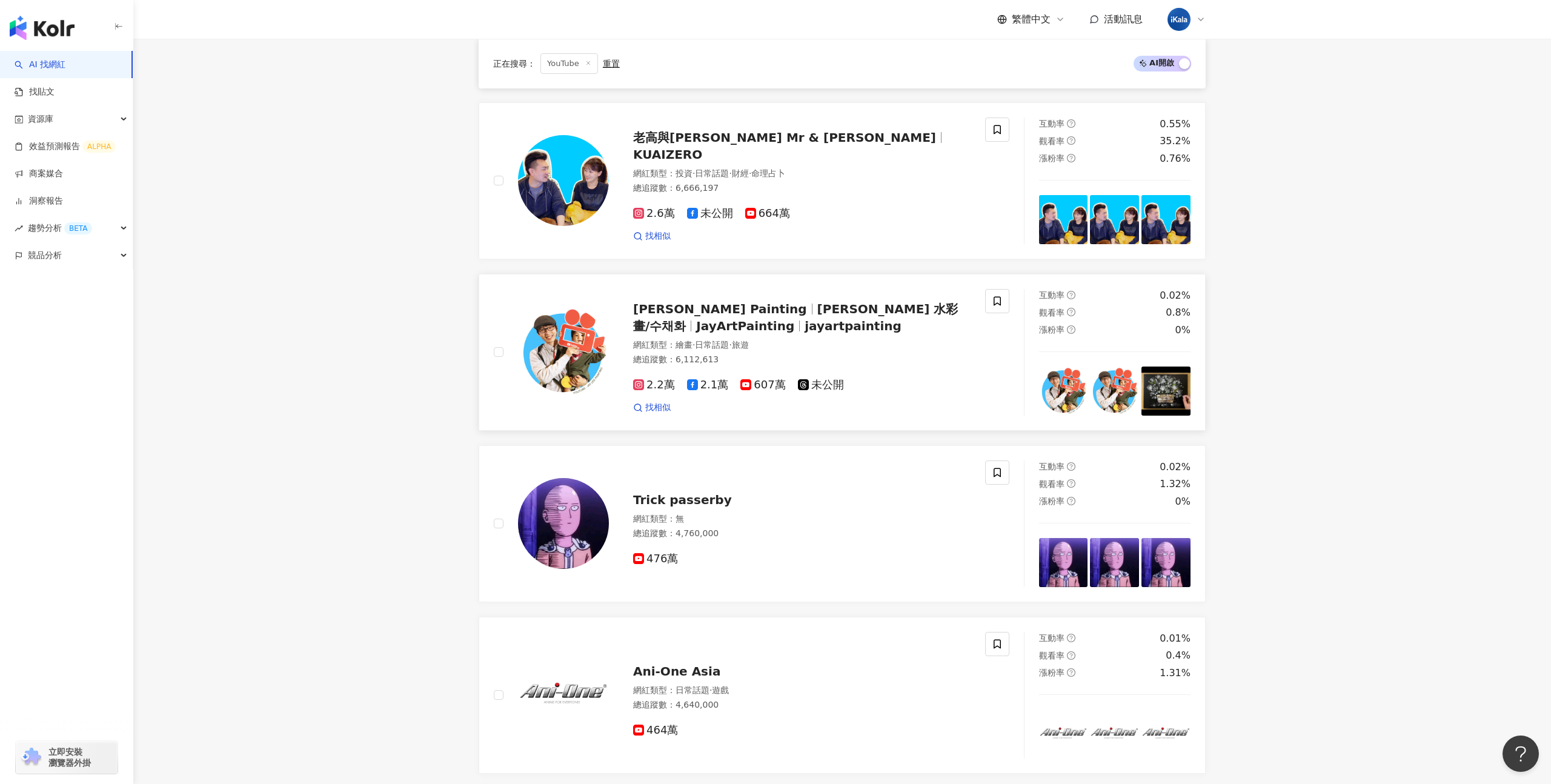
click at [1158, 402] on img at bounding box center [1167, 392] width 49 height 49
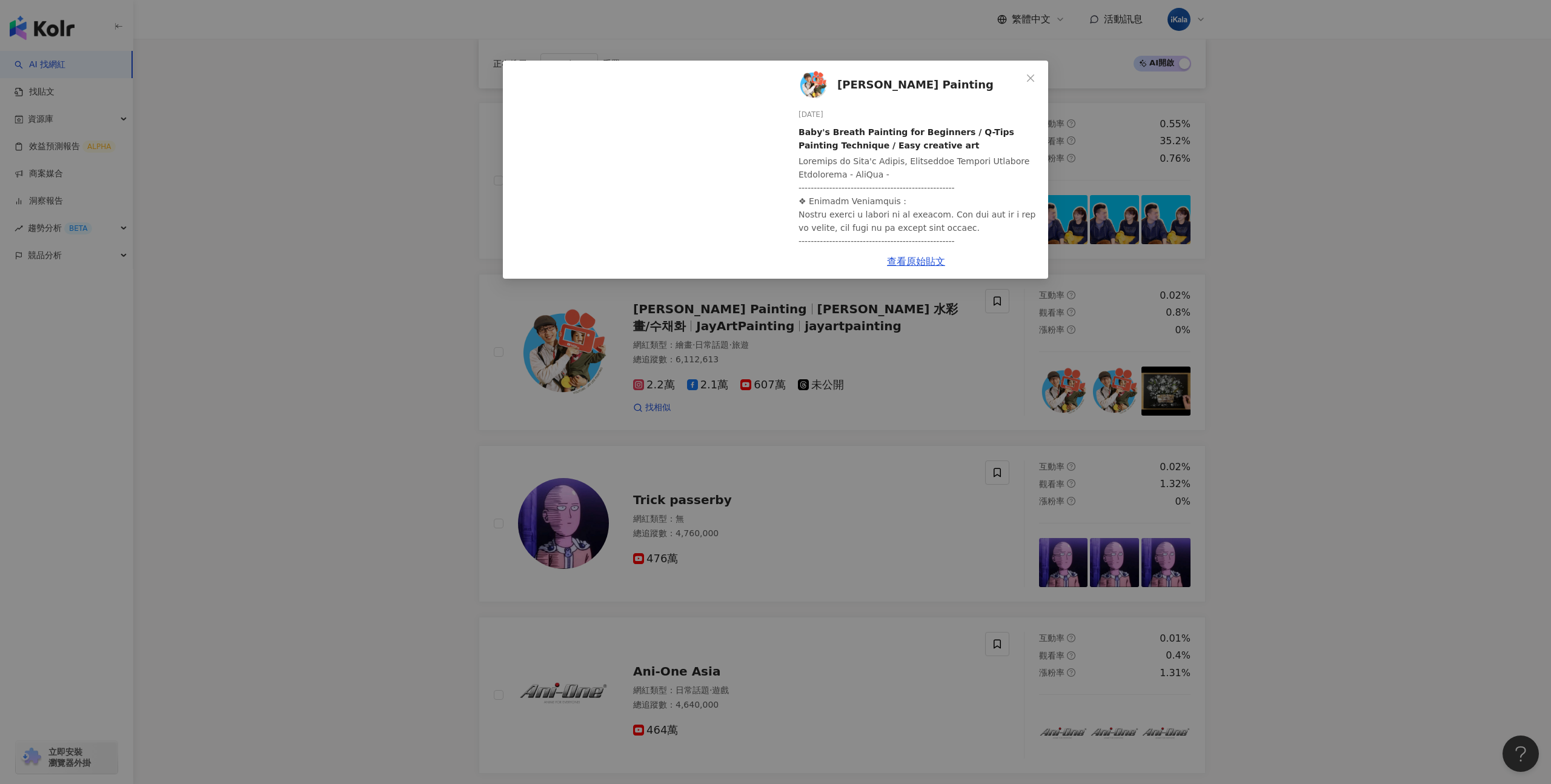
click at [1123, 402] on div "Jay Lee Painting 2025/7/26 Baby's Breath Painting for Beginners / Q-Tips Painti…" at bounding box center [775, 392] width 1551 height 784
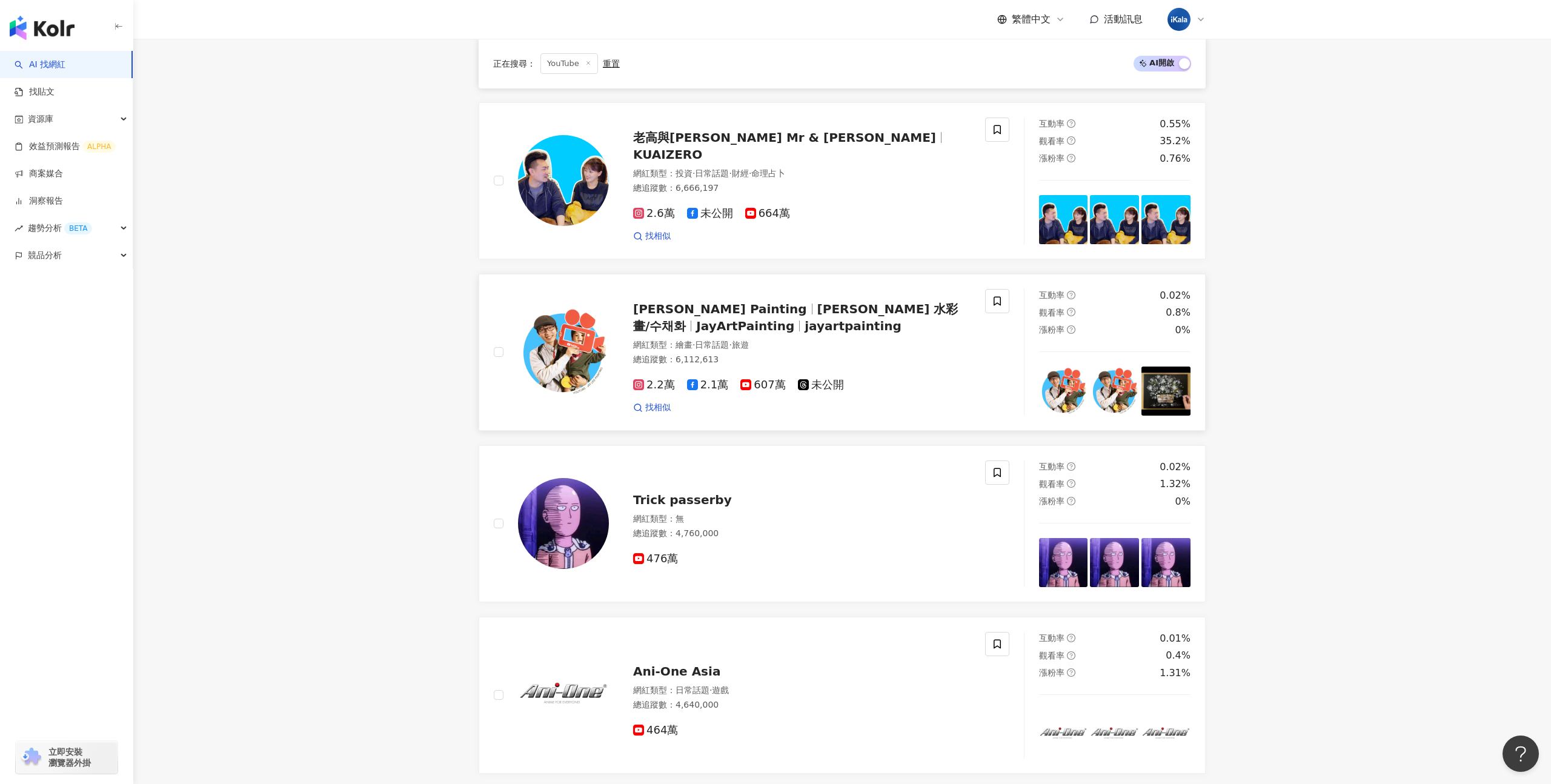
click at [1070, 396] on img at bounding box center [1064, 392] width 49 height 49
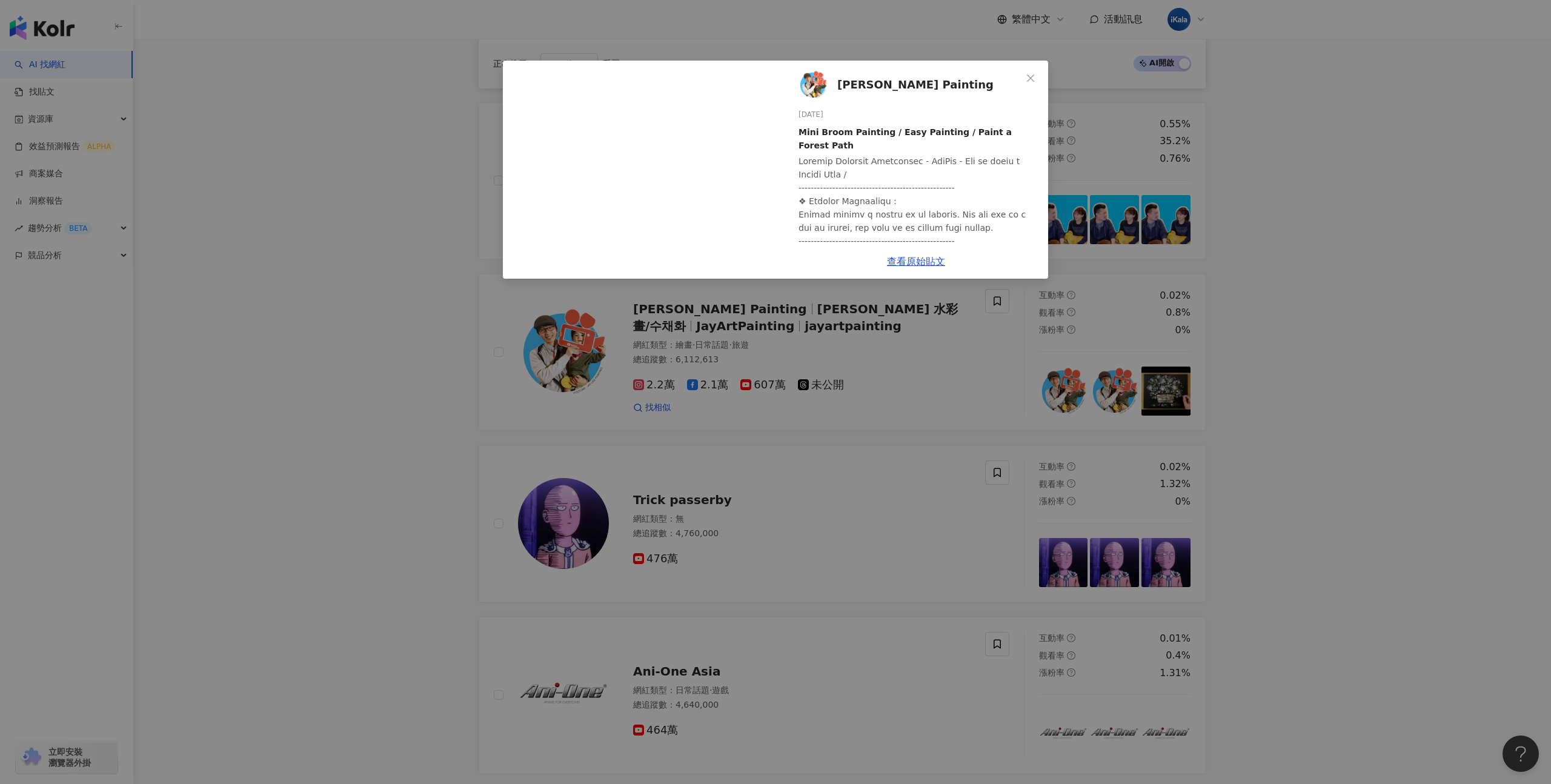
click at [1285, 407] on div "Jay Lee Painting 2025/8/9 Mini Broom Painting / Easy Painting / Paint a Forest …" at bounding box center [775, 392] width 1551 height 784
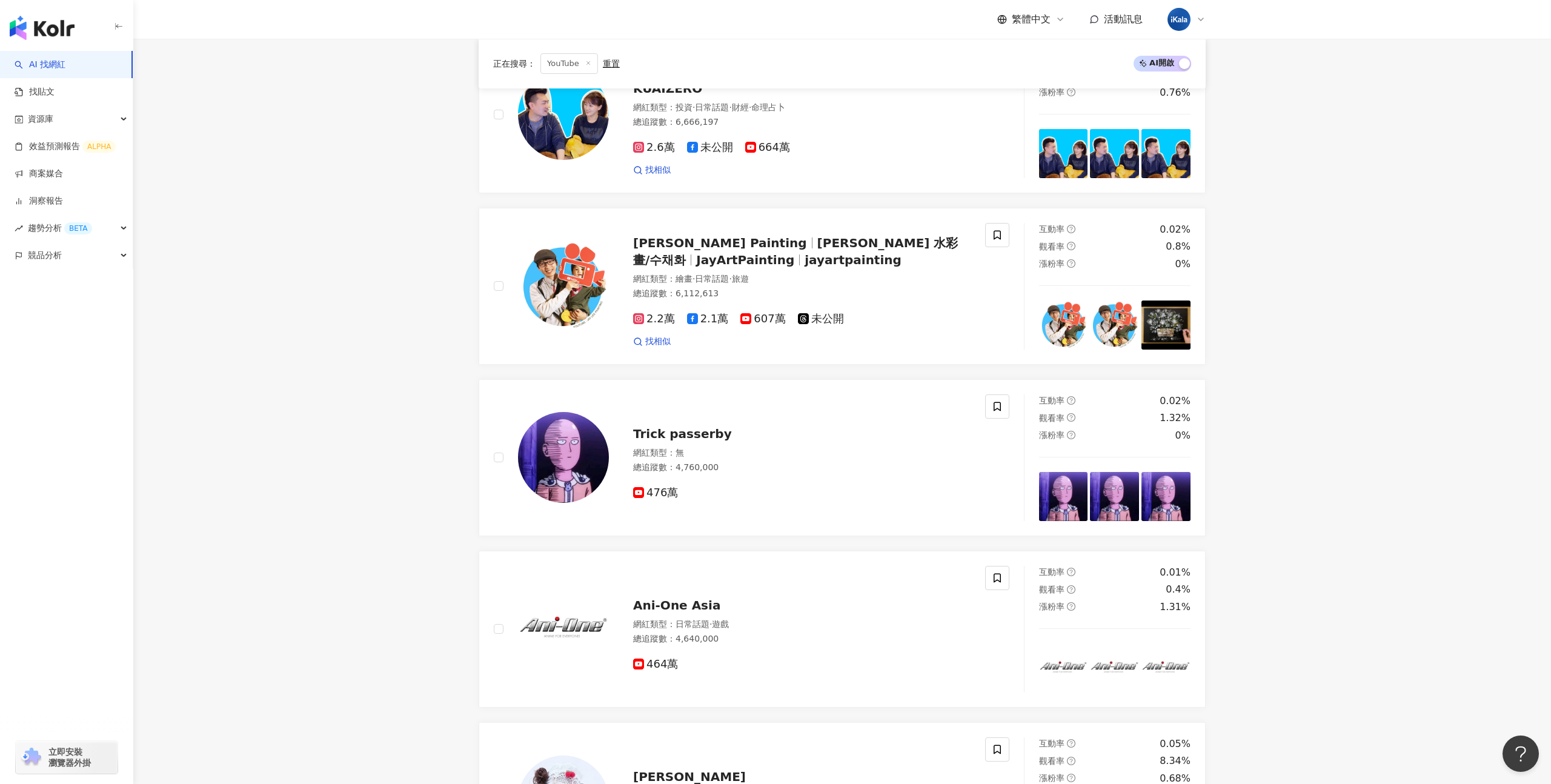
scroll to position [1153, 0]
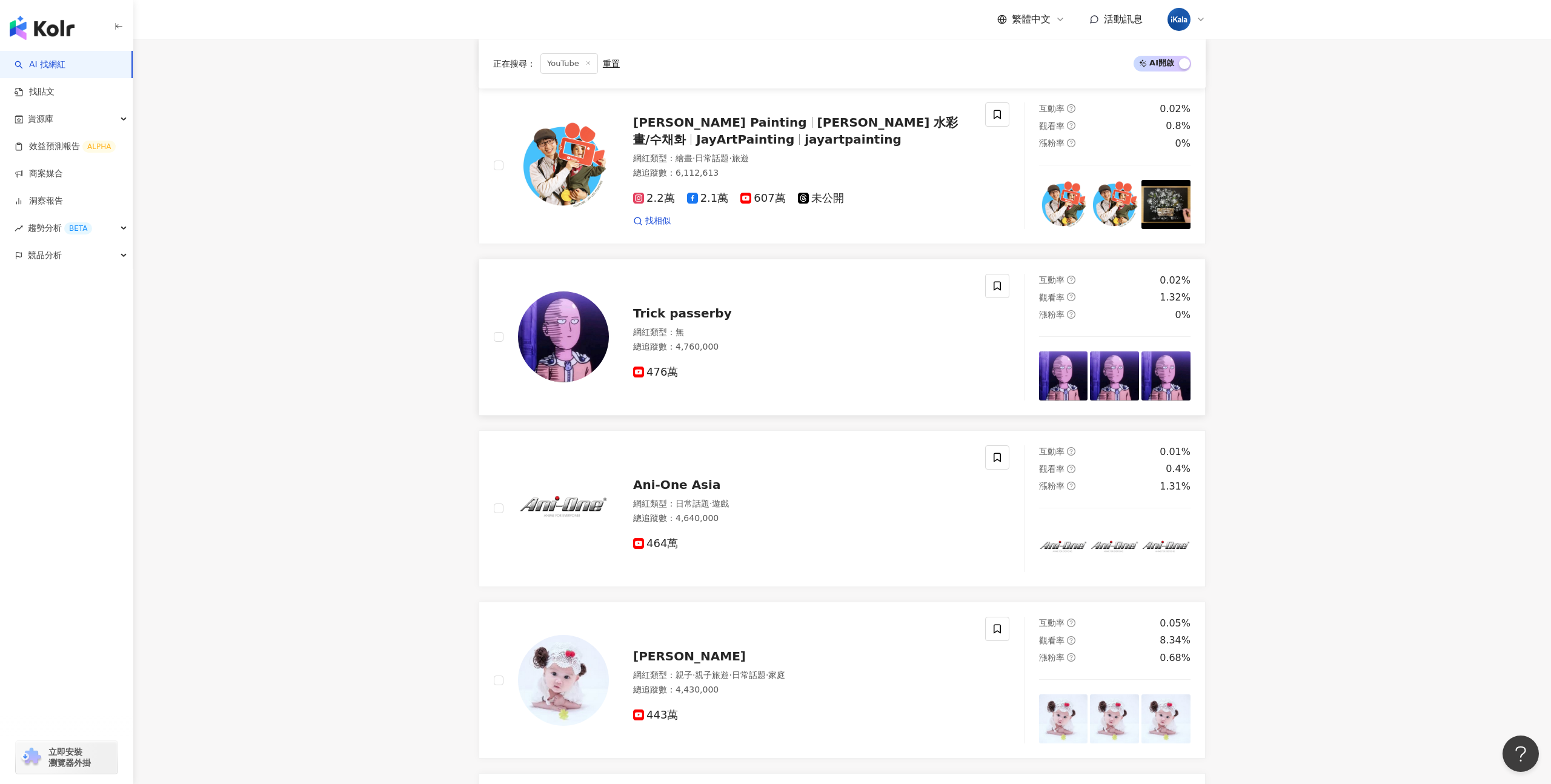
click at [1147, 385] on img at bounding box center [1167, 376] width 49 height 49
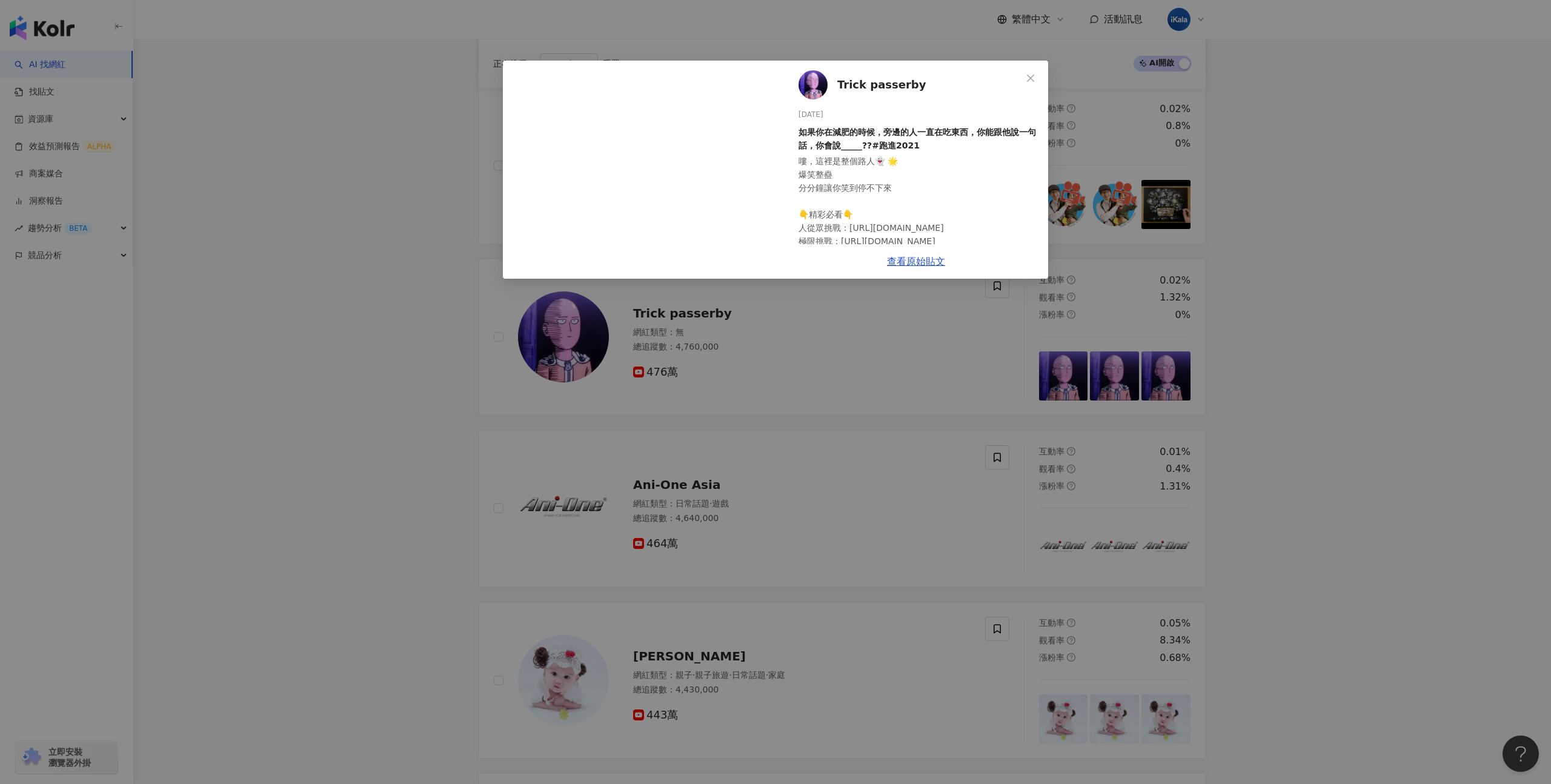
click at [1109, 386] on div "Trick passerby 2025/7/28 如果你在減肥的時候，旁邊的人一直在吃東西，你能跟他說一句話，你會說_____??#跑進2021 嘍，這裡是整…" at bounding box center [775, 392] width 1551 height 784
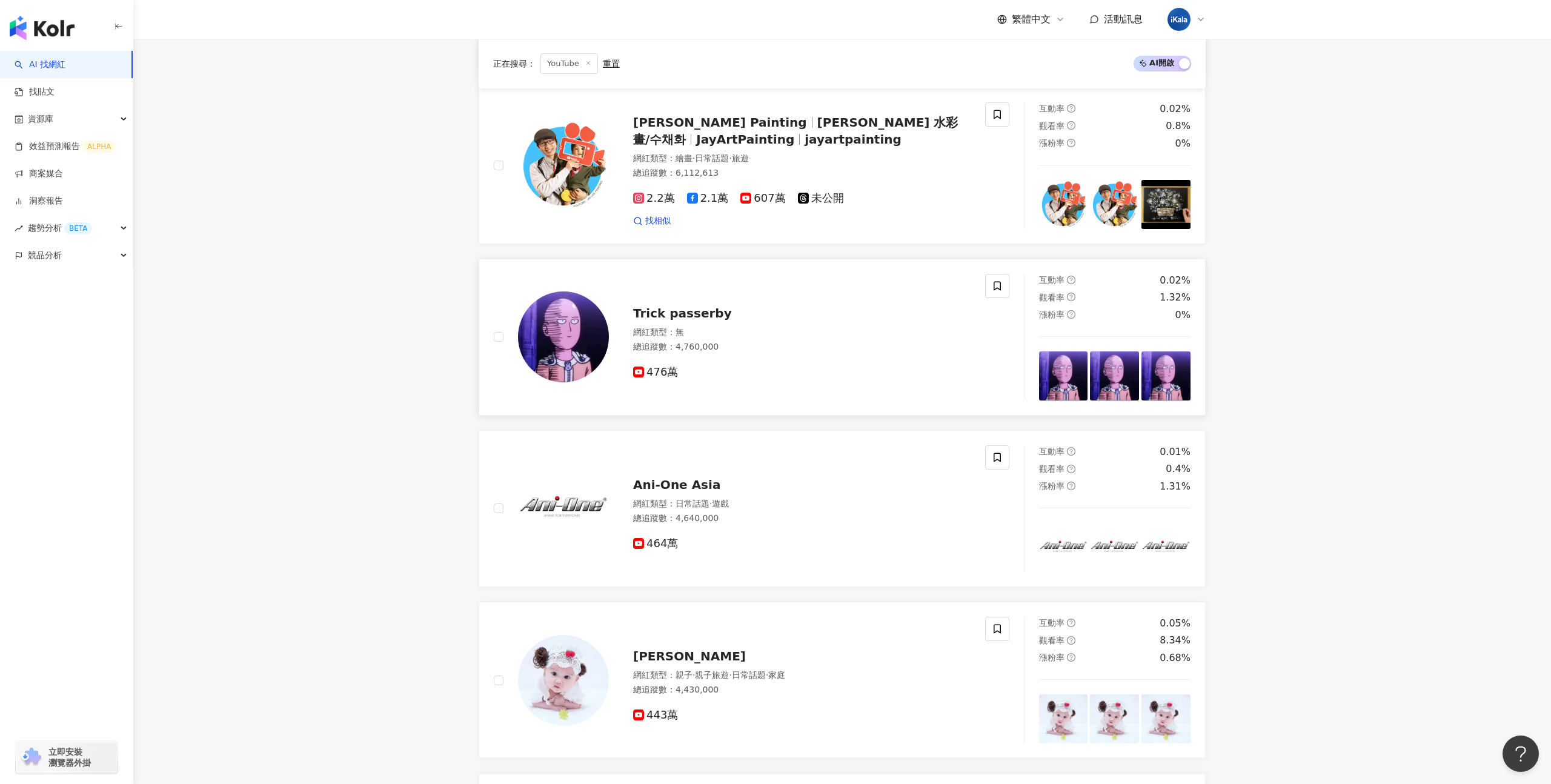
click at [1106, 387] on img at bounding box center [1115, 376] width 49 height 49
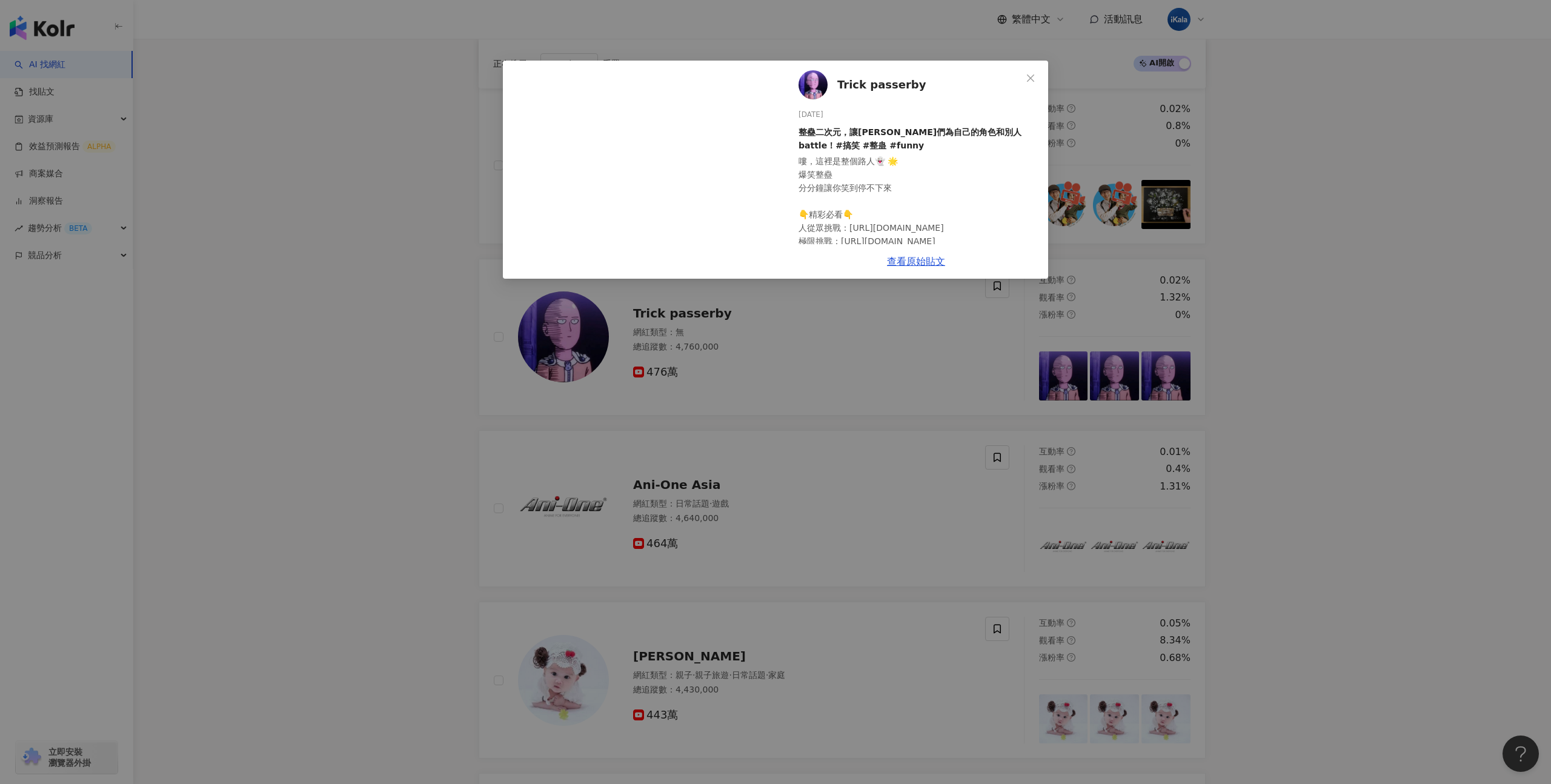
click at [1066, 385] on div "Trick passerby 2025/7/28 整蠱二次元，讓coser們為自己的角色和別人battle！#搞笑 #整蛊 #funny 嘍，這裡是整個路人👻…" at bounding box center [775, 392] width 1551 height 784
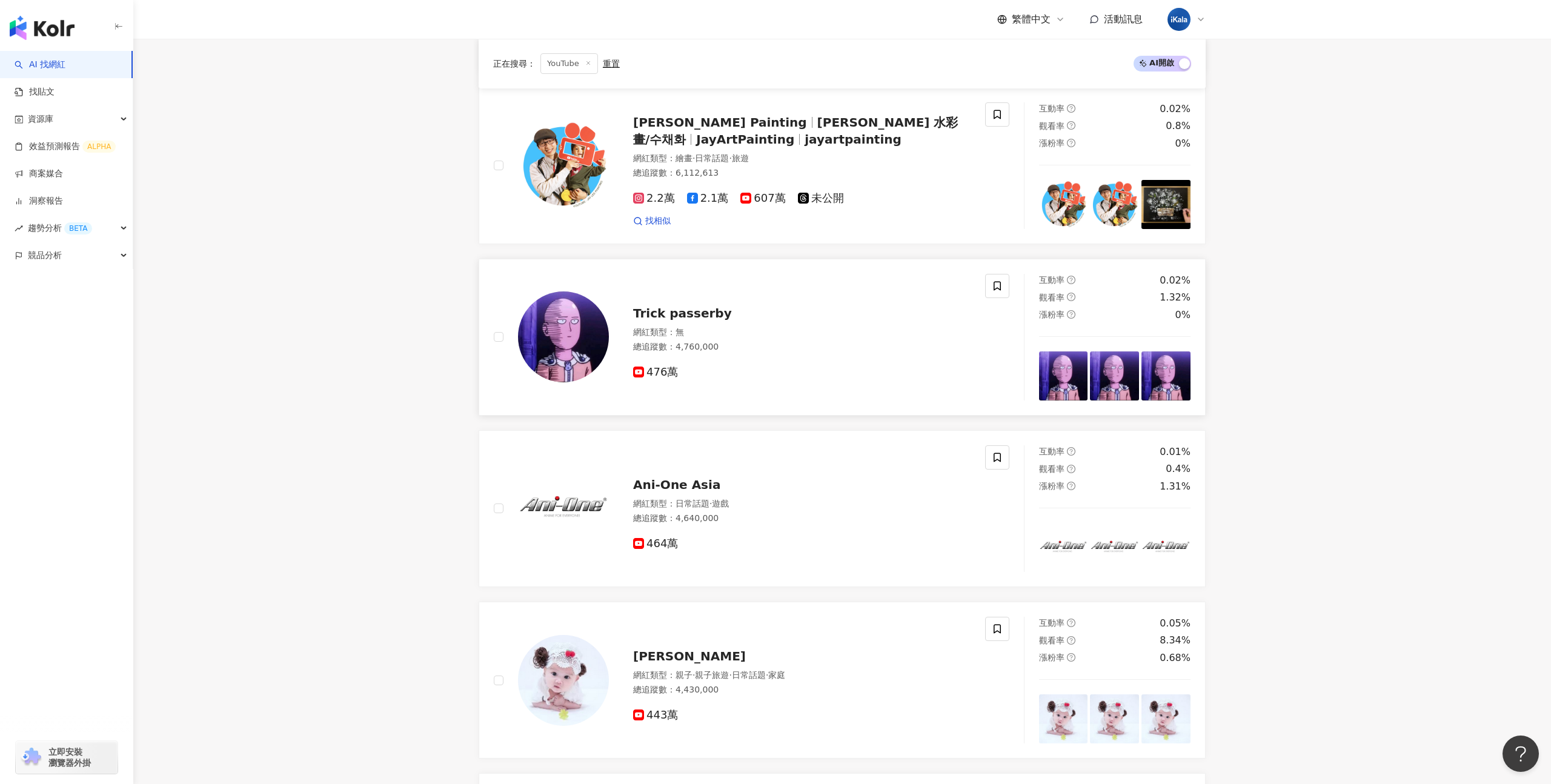
click at [1067, 385] on img at bounding box center [1064, 376] width 49 height 49
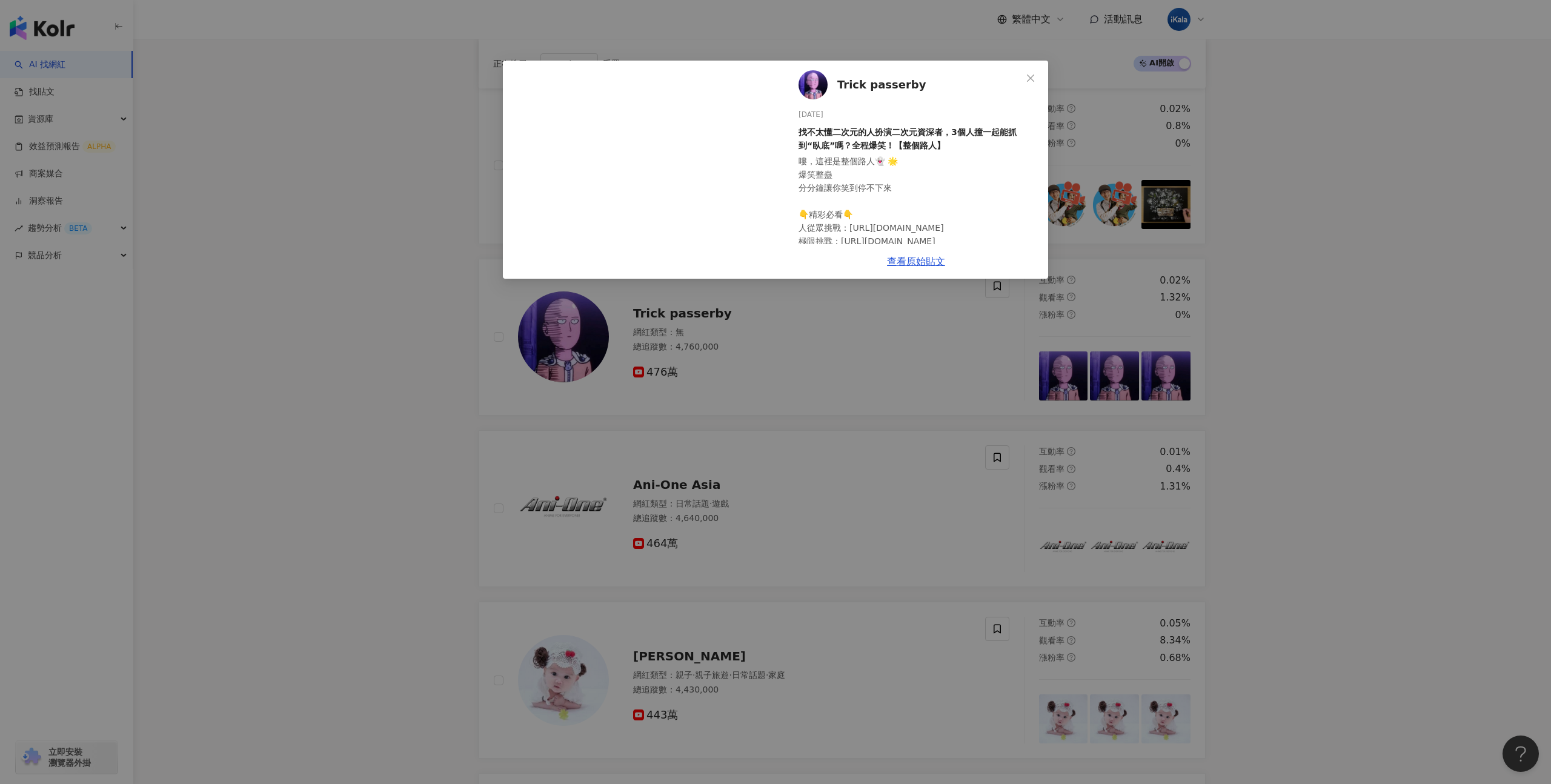
click at [1247, 392] on div "Trick passerby 2025/7/28 找不太懂二次元的人扮演二次元資深者，3個人撞一起能抓到“臥底”嗎？全程爆笑！【整個路人】 嘍，這裡是整個路人…" at bounding box center [775, 392] width 1551 height 784
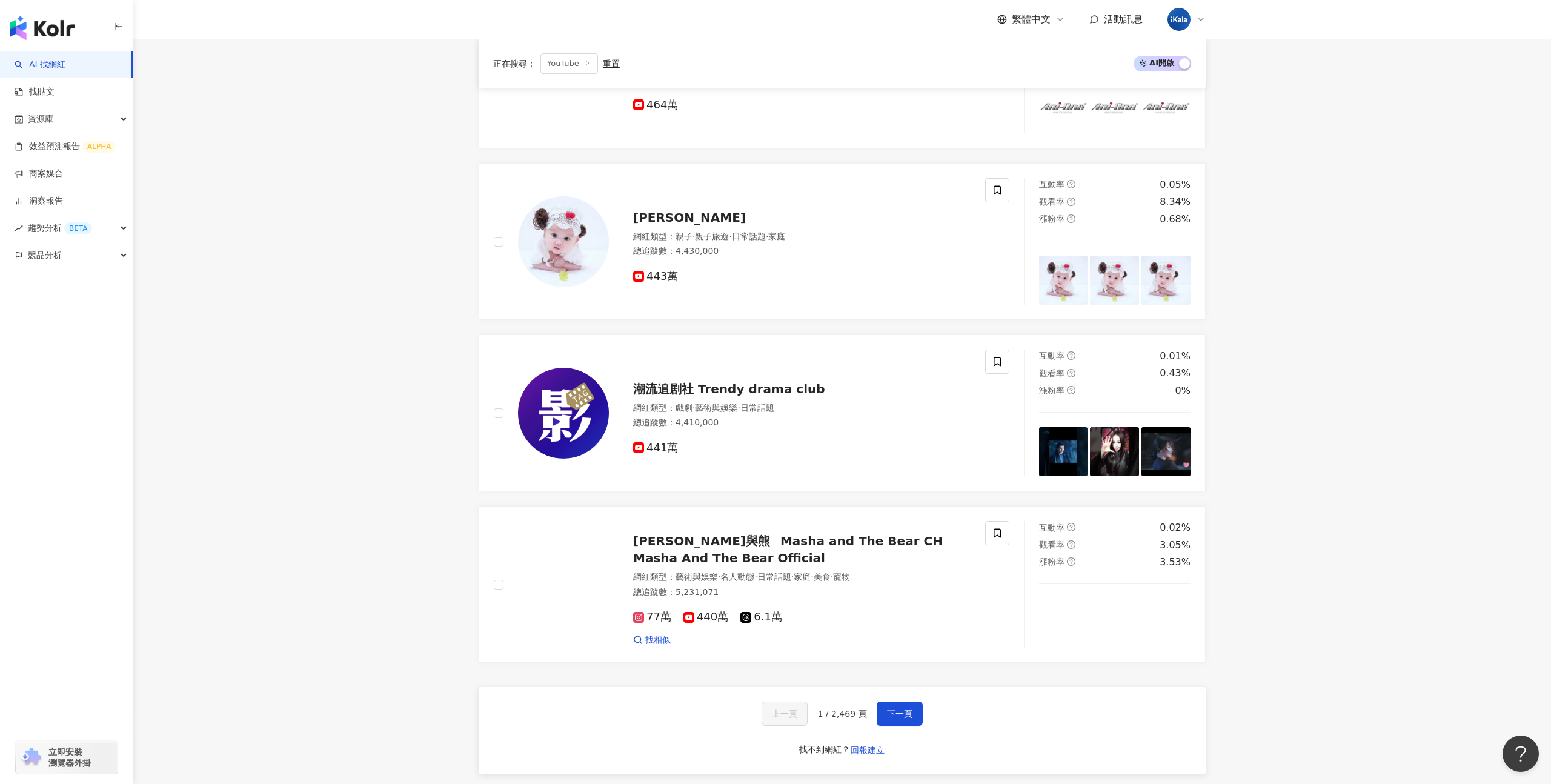
scroll to position [1713, 0]
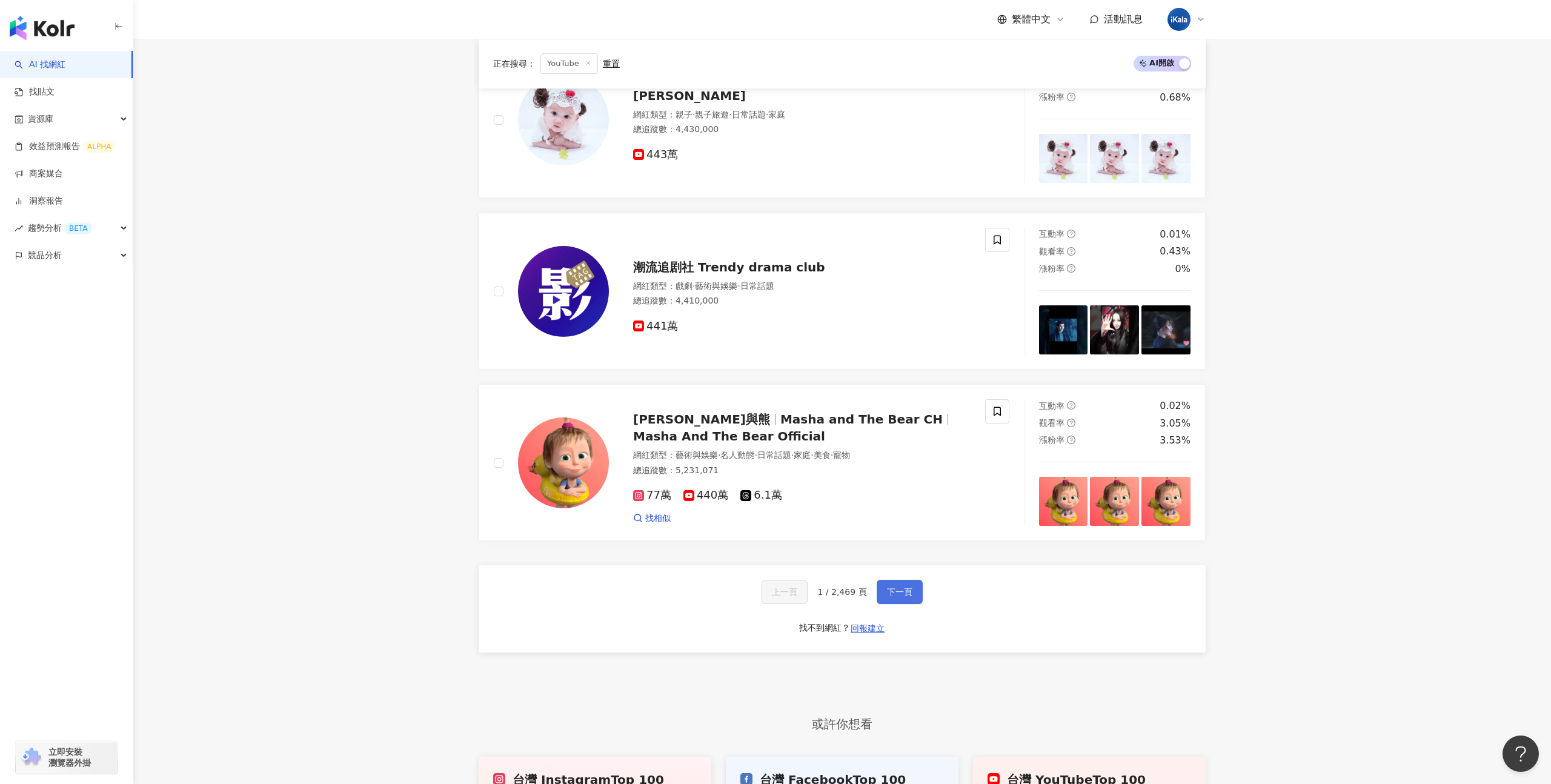
click at [900, 597] on button "下一頁" at bounding box center [900, 592] width 46 height 25
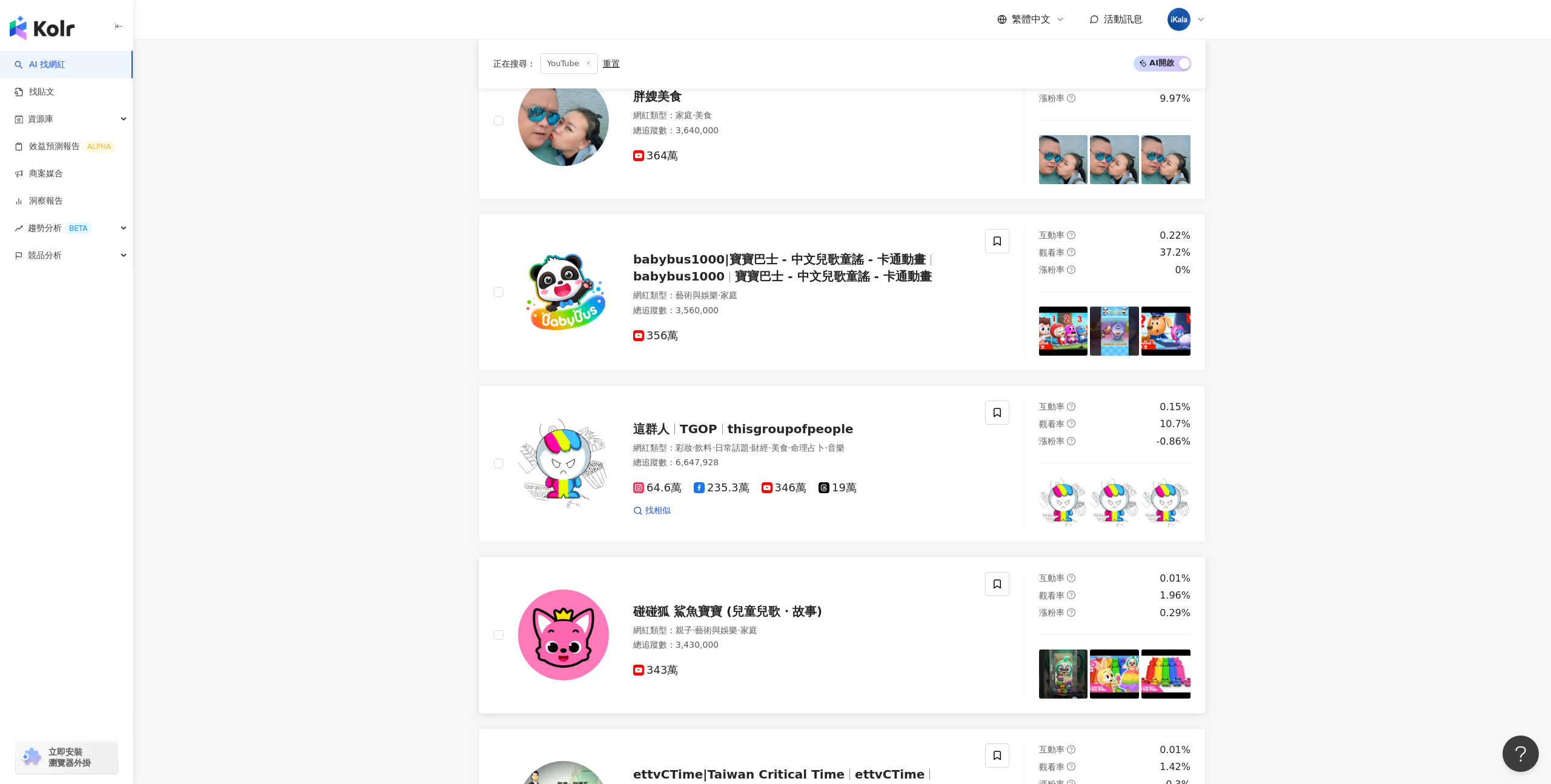
scroll to position [0, 0]
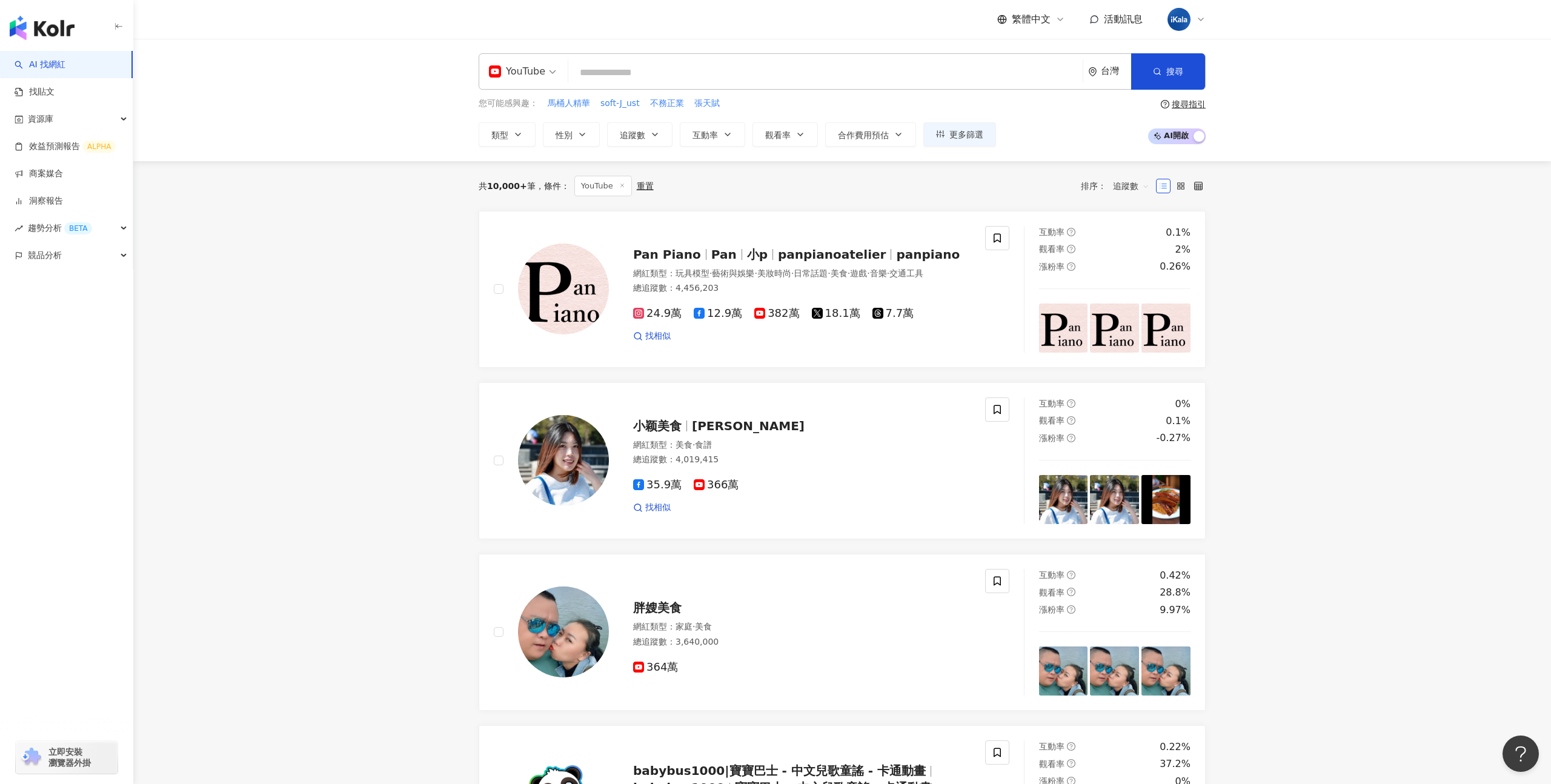
click at [530, 69] on div "YouTube" at bounding box center [517, 71] width 56 height 19
click at [514, 213] on div "X" at bounding box center [526, 218] width 68 height 15
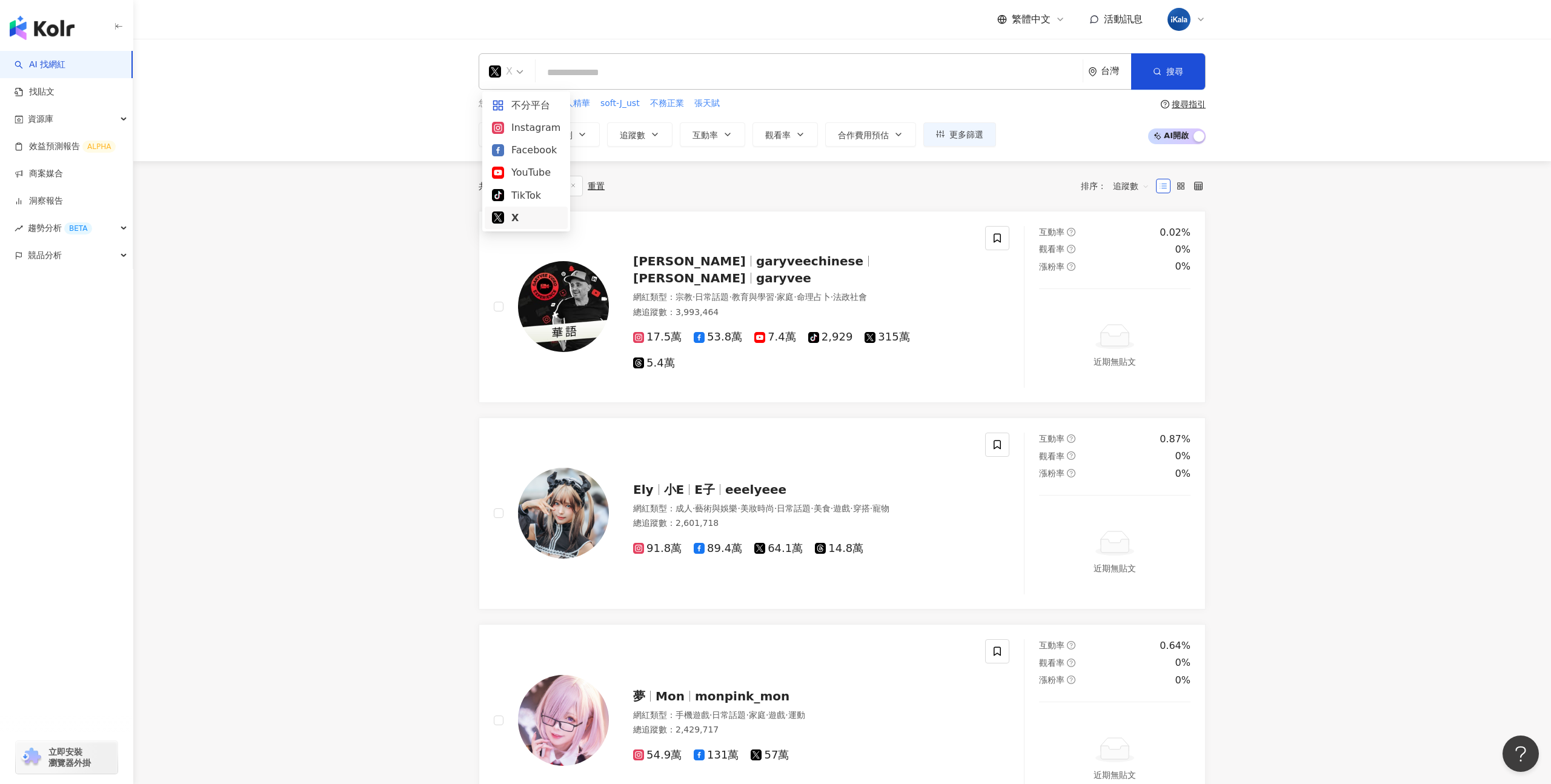
click at [521, 74] on span "X" at bounding box center [506, 71] width 35 height 19
click at [524, 124] on div "Instagram" at bounding box center [526, 127] width 68 height 15
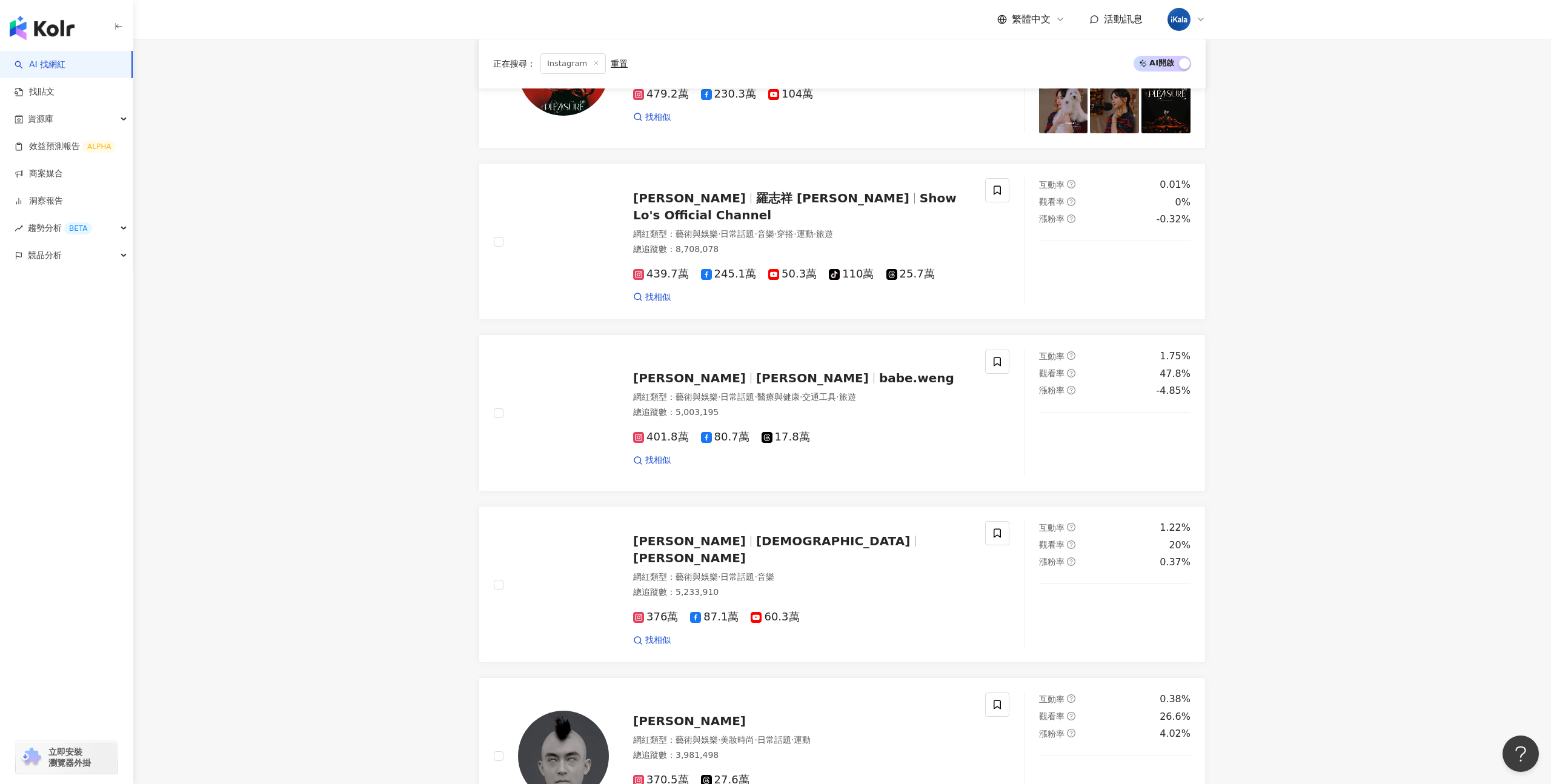
scroll to position [1914, 0]
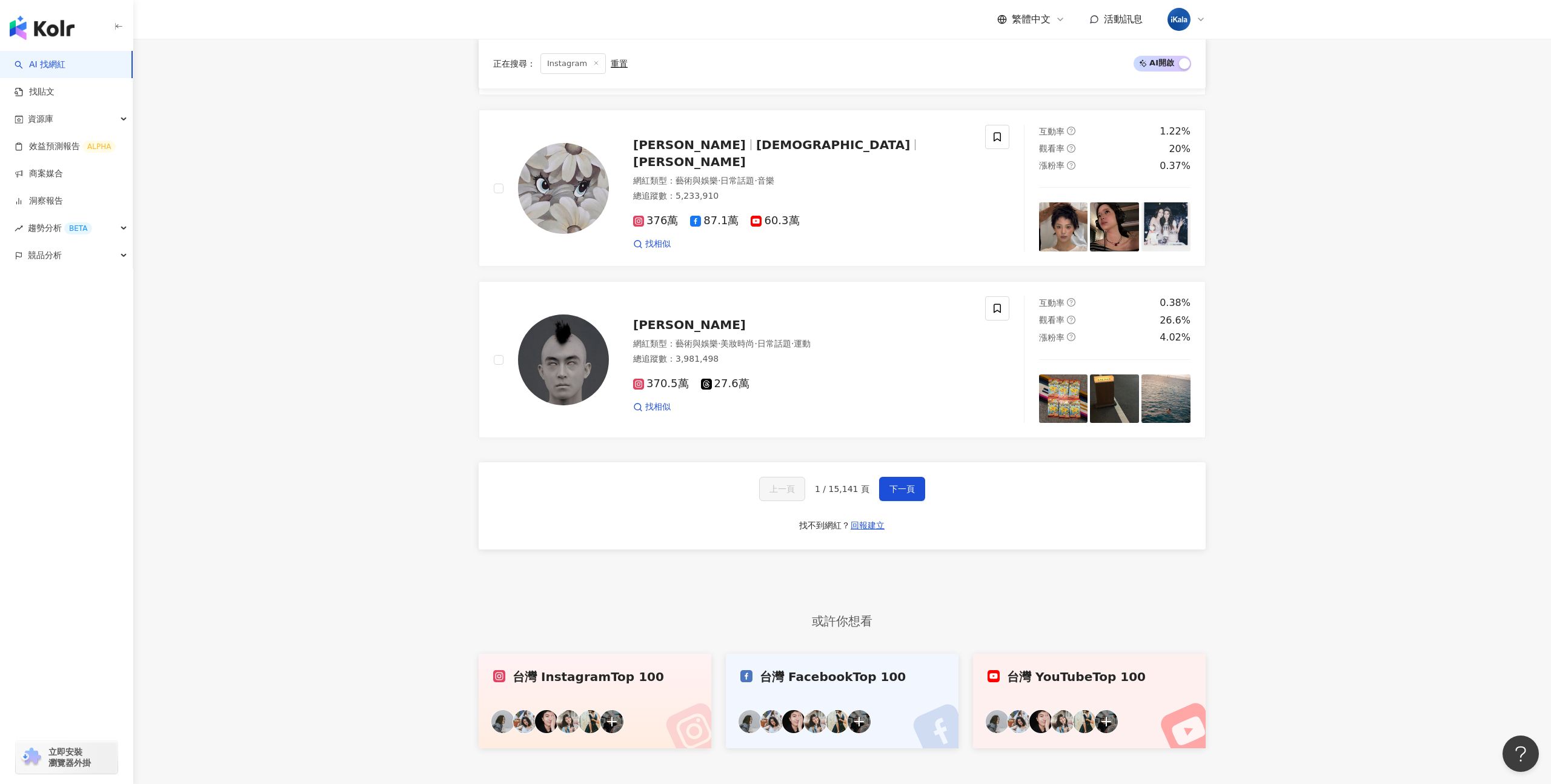
scroll to position [1768, 0]
